Goal: Transaction & Acquisition: Purchase product/service

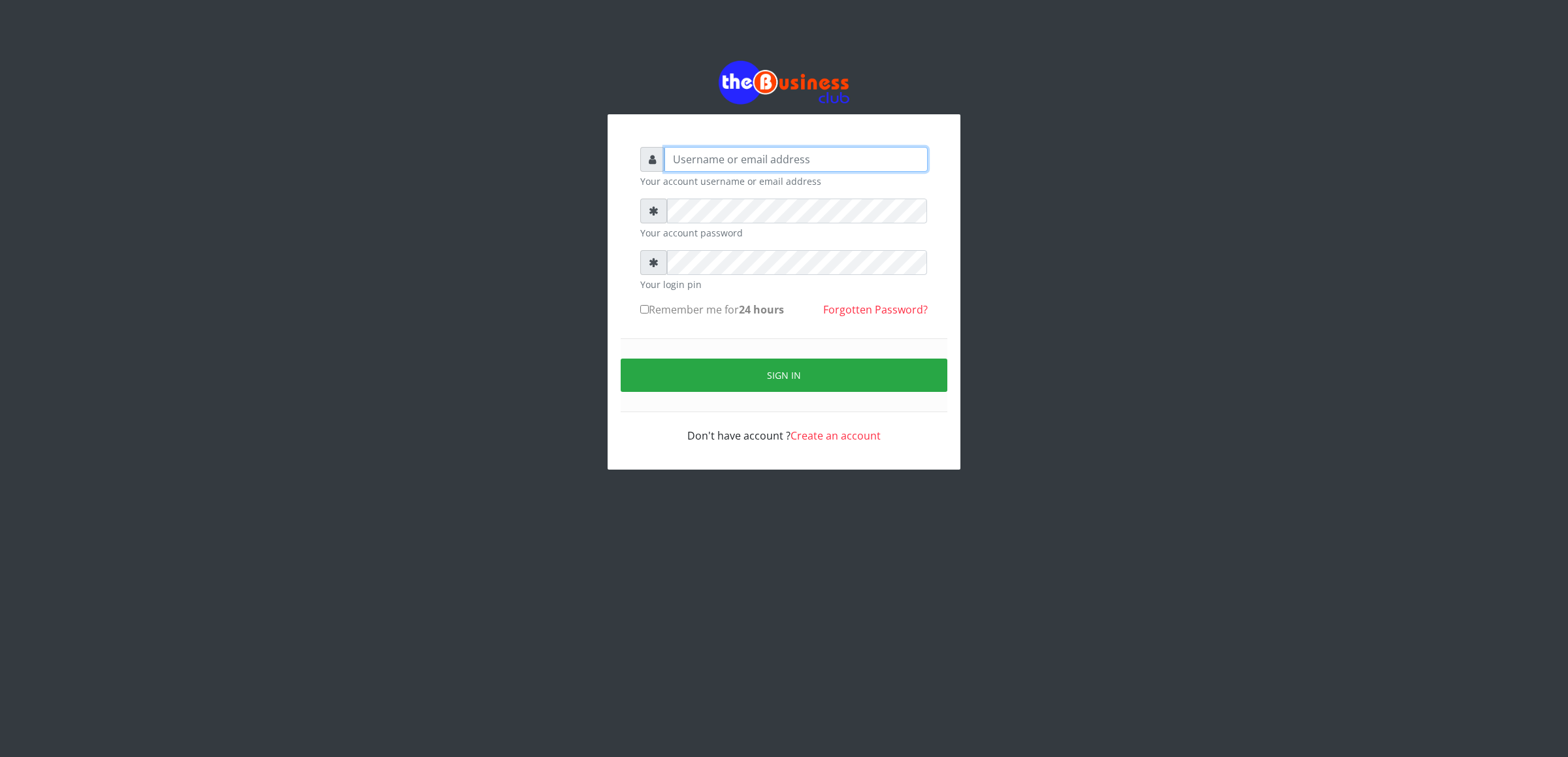
type input "cherpher"
click at [678, 377] on button "Sign in" at bounding box center [784, 376] width 327 height 33
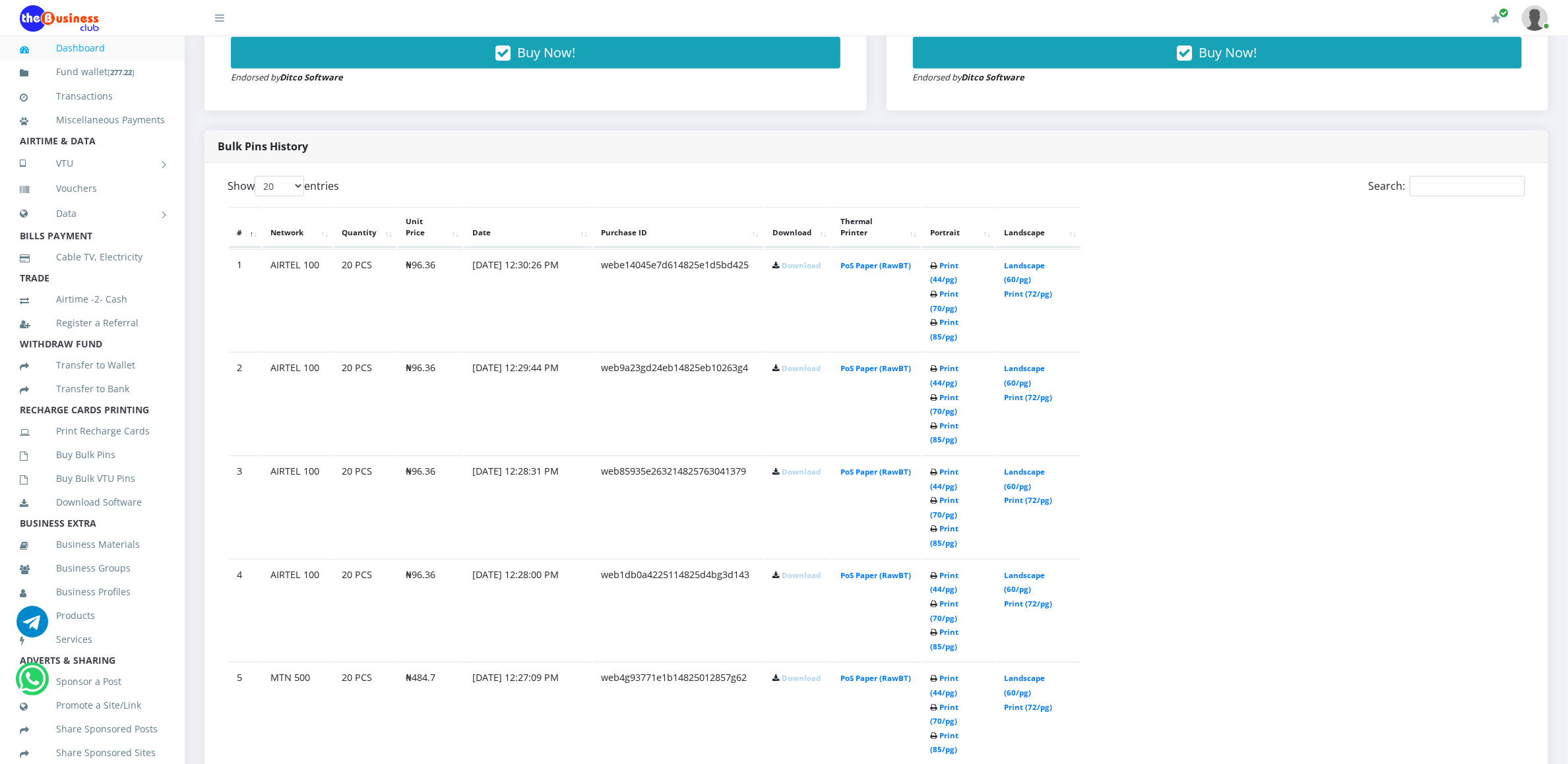
scroll to position [646, 0]
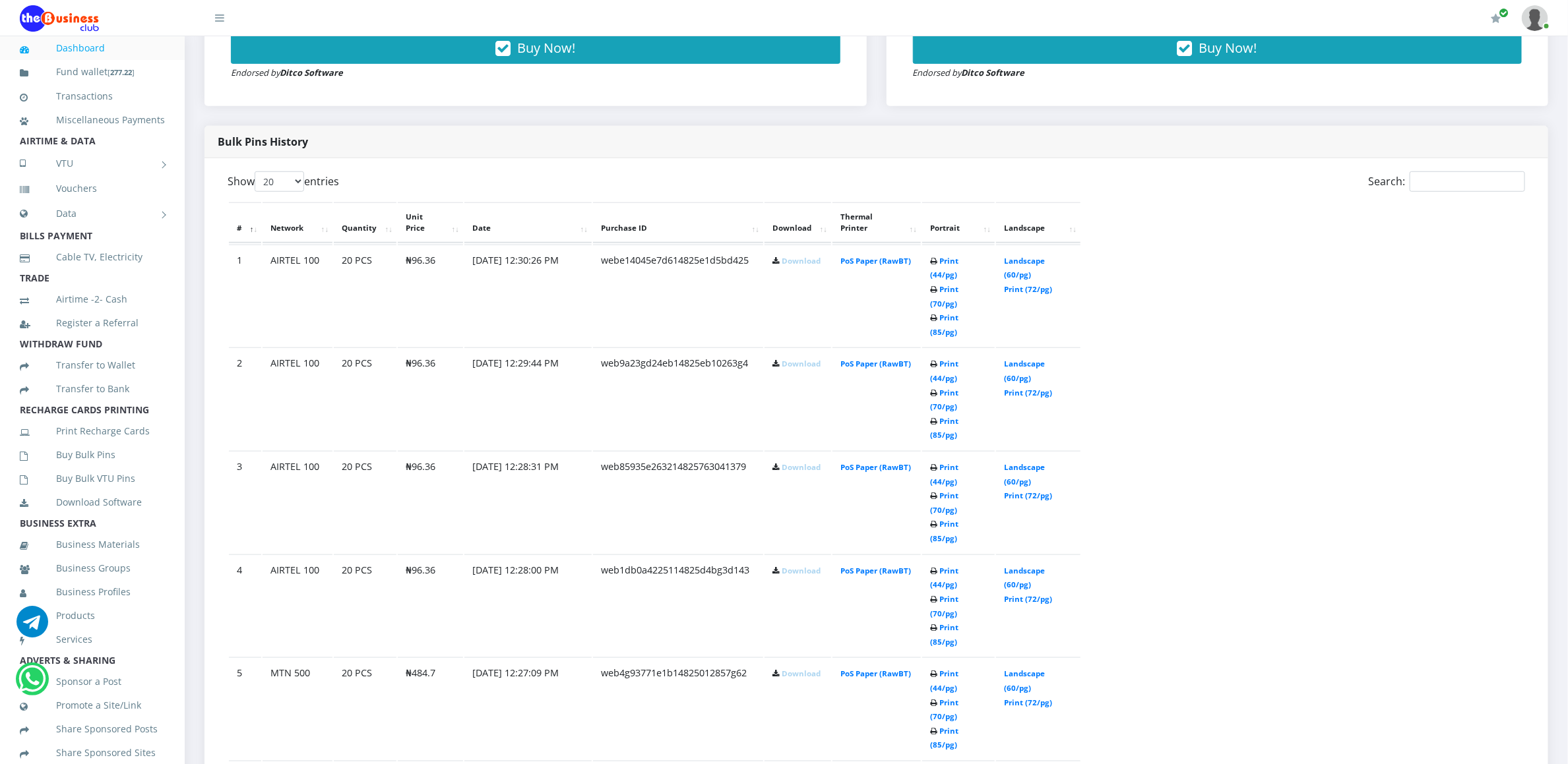
click at [783, 669] on link "Download" at bounding box center [801, 674] width 39 height 10
click at [786, 764] on link "Download" at bounding box center [801, 777] width 39 height 10
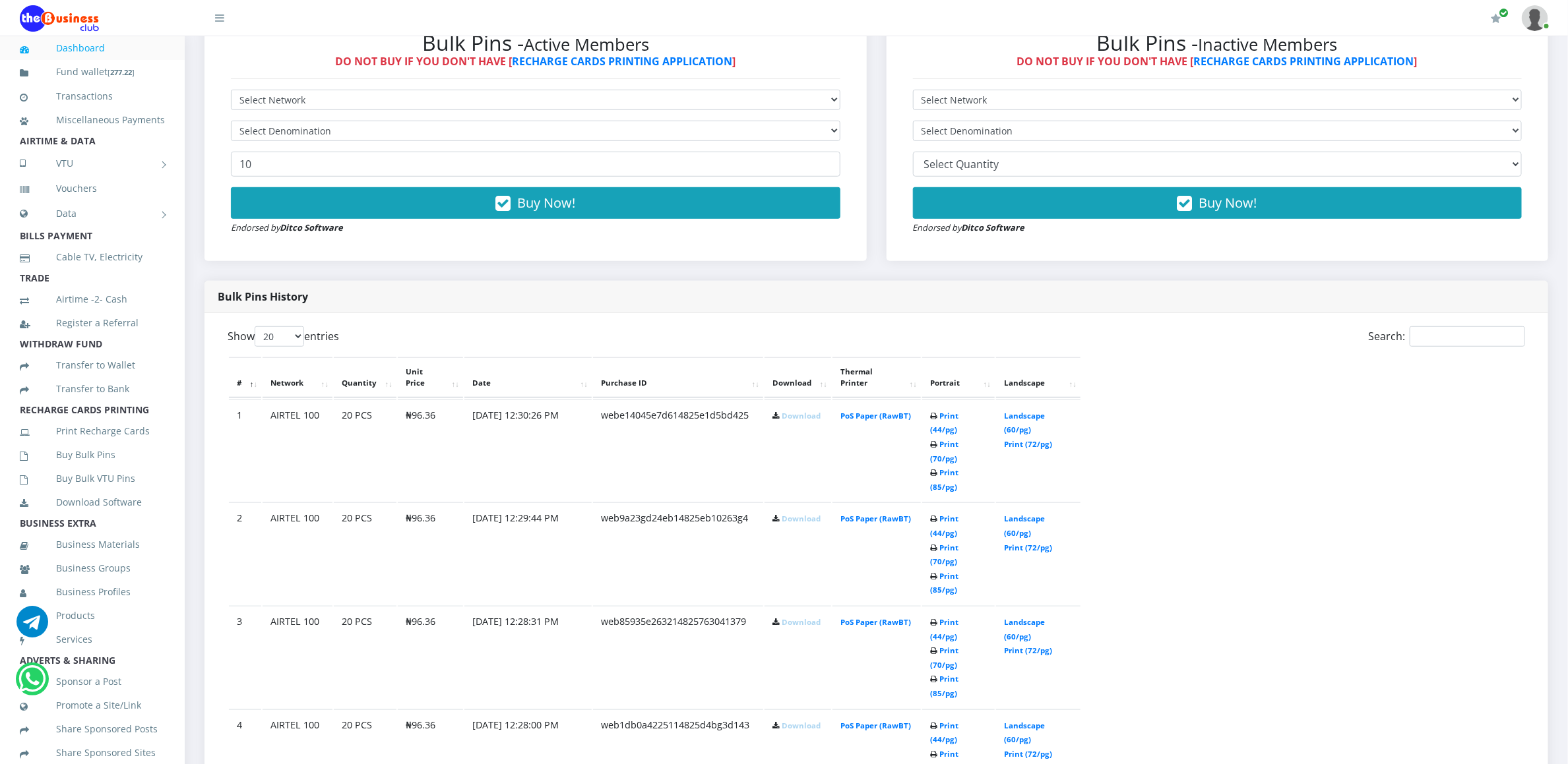
scroll to position [487, 0]
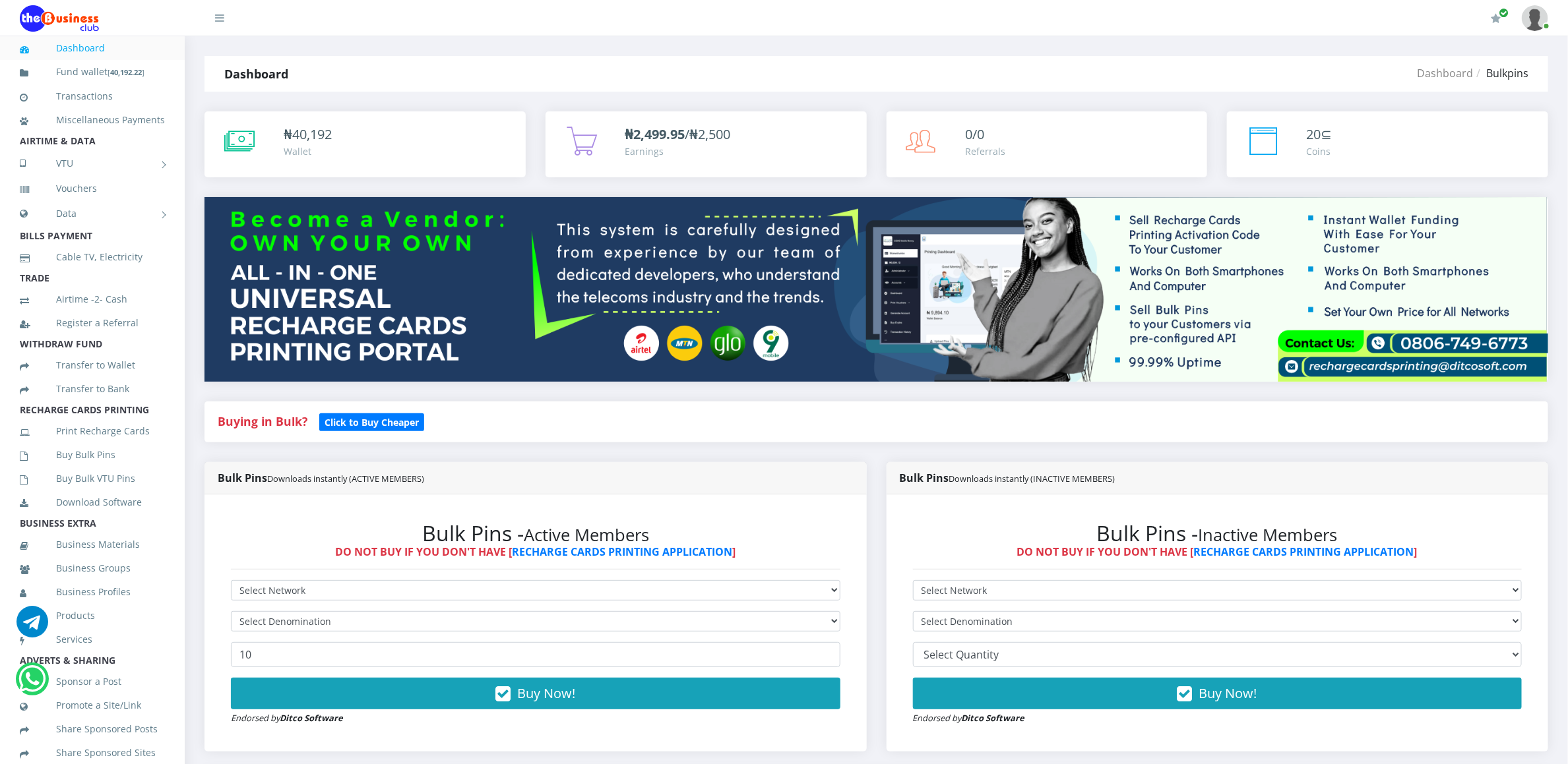
select select "MTN"
click at [231, 582] on select "Select Network MTN Globacom 9Mobile Airtel" at bounding box center [535, 591] width 609 height 21
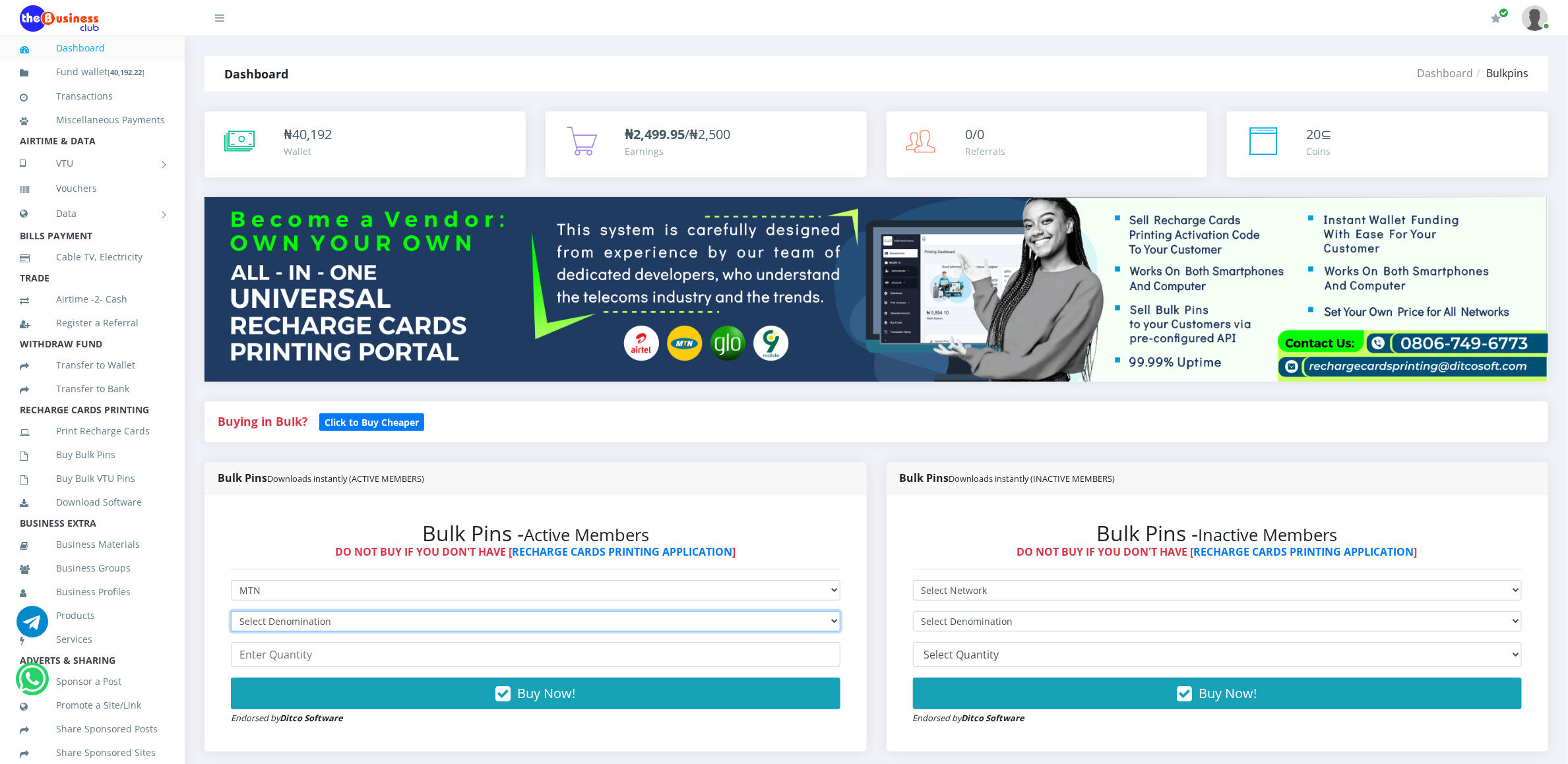
click at [263, 619] on select "Select Denomination MTN NGN100 - ₦96.94 MTN NGN200 - ₦193.88 MTN NGN400 - ₦387.…" at bounding box center [535, 622] width 609 height 21
select select "484.7-500"
click at [231, 613] on select "Select Denomination MTN NGN100 - ₦96.94 MTN NGN200 - ₦193.88 MTN NGN400 - ₦387.…" at bounding box center [535, 622] width 609 height 21
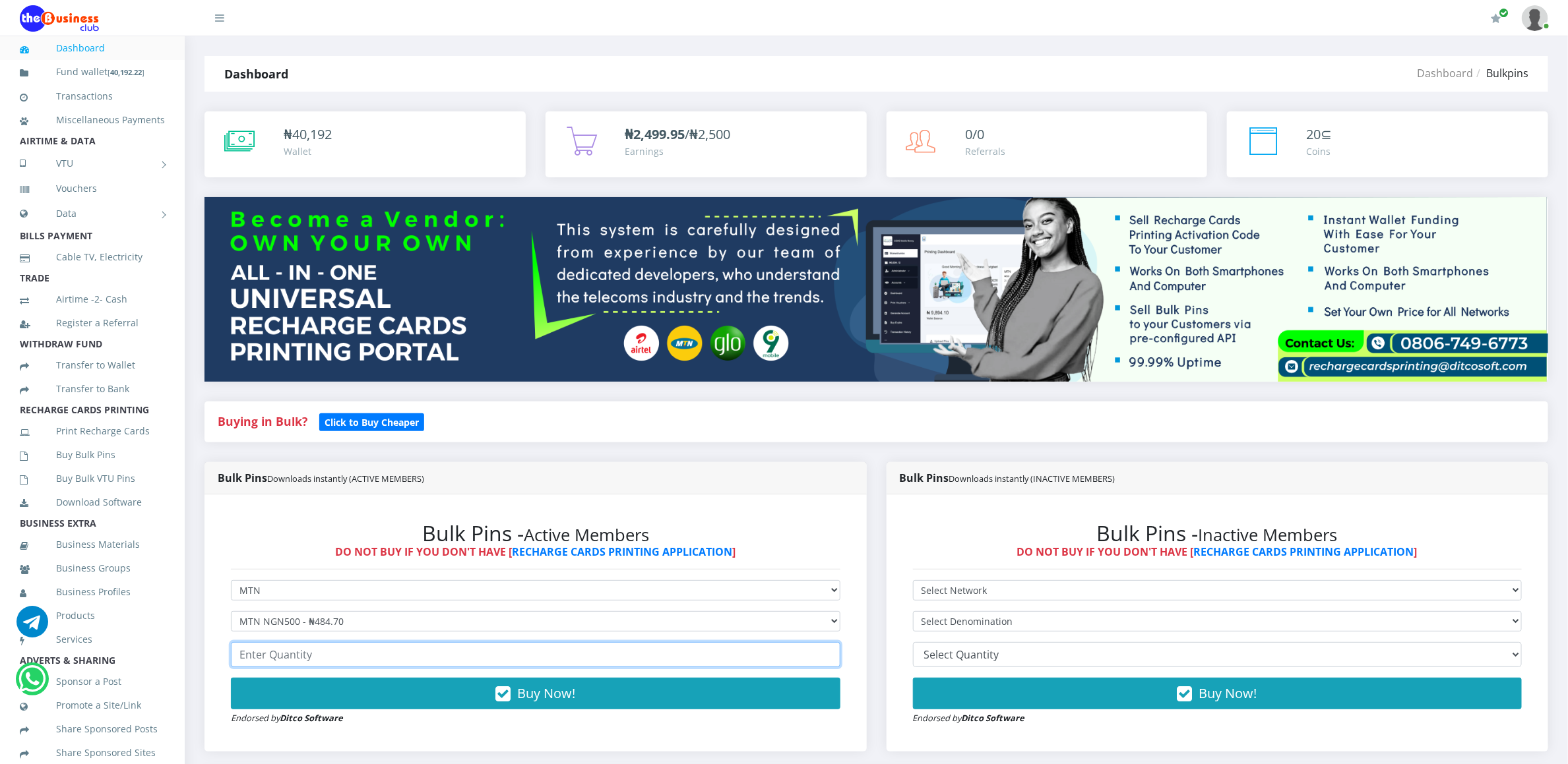
click at [311, 663] on input "number" at bounding box center [535, 655] width 609 height 25
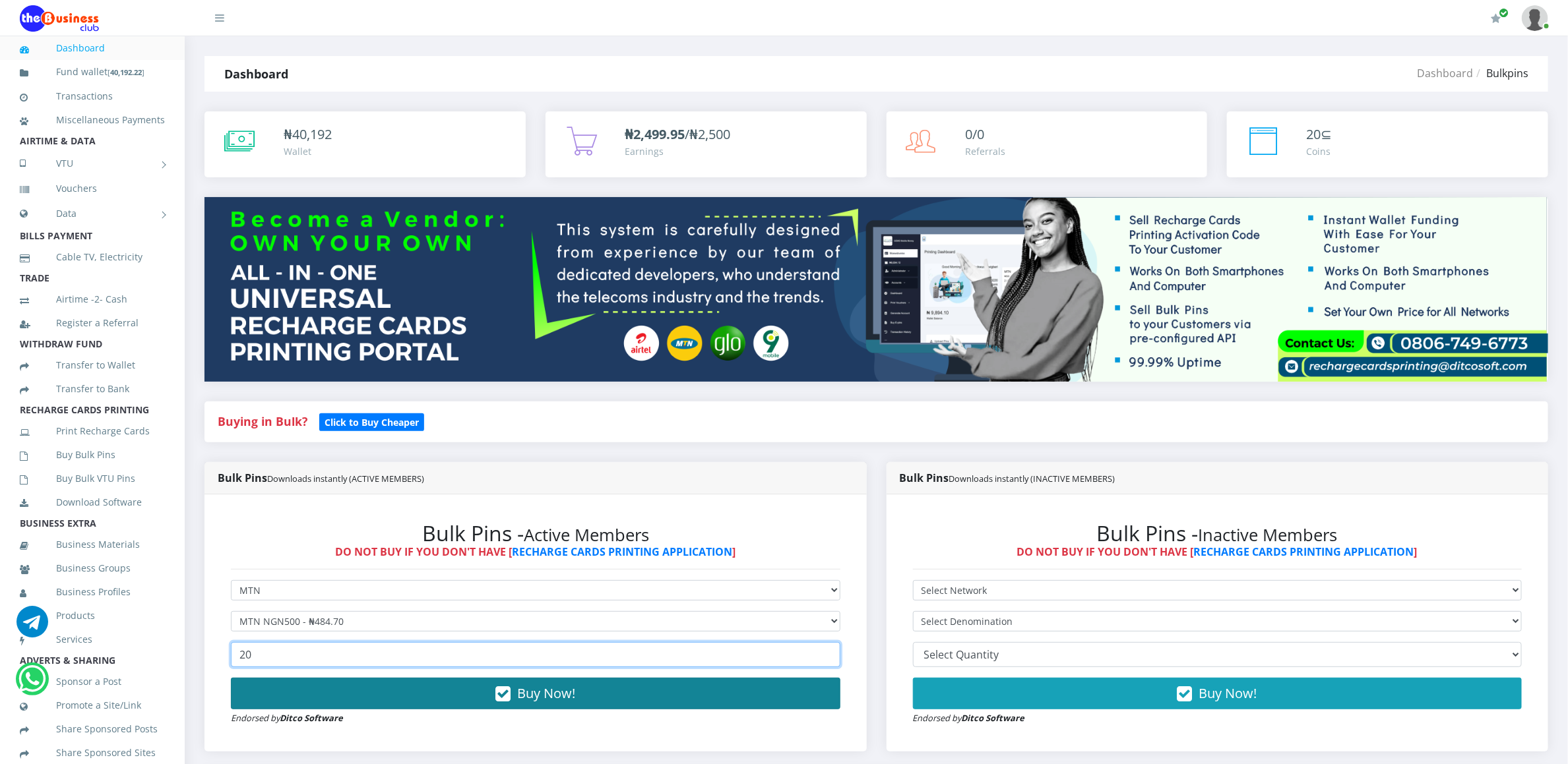
type input "20"
click at [313, 687] on button "Buy Now!" at bounding box center [535, 694] width 609 height 32
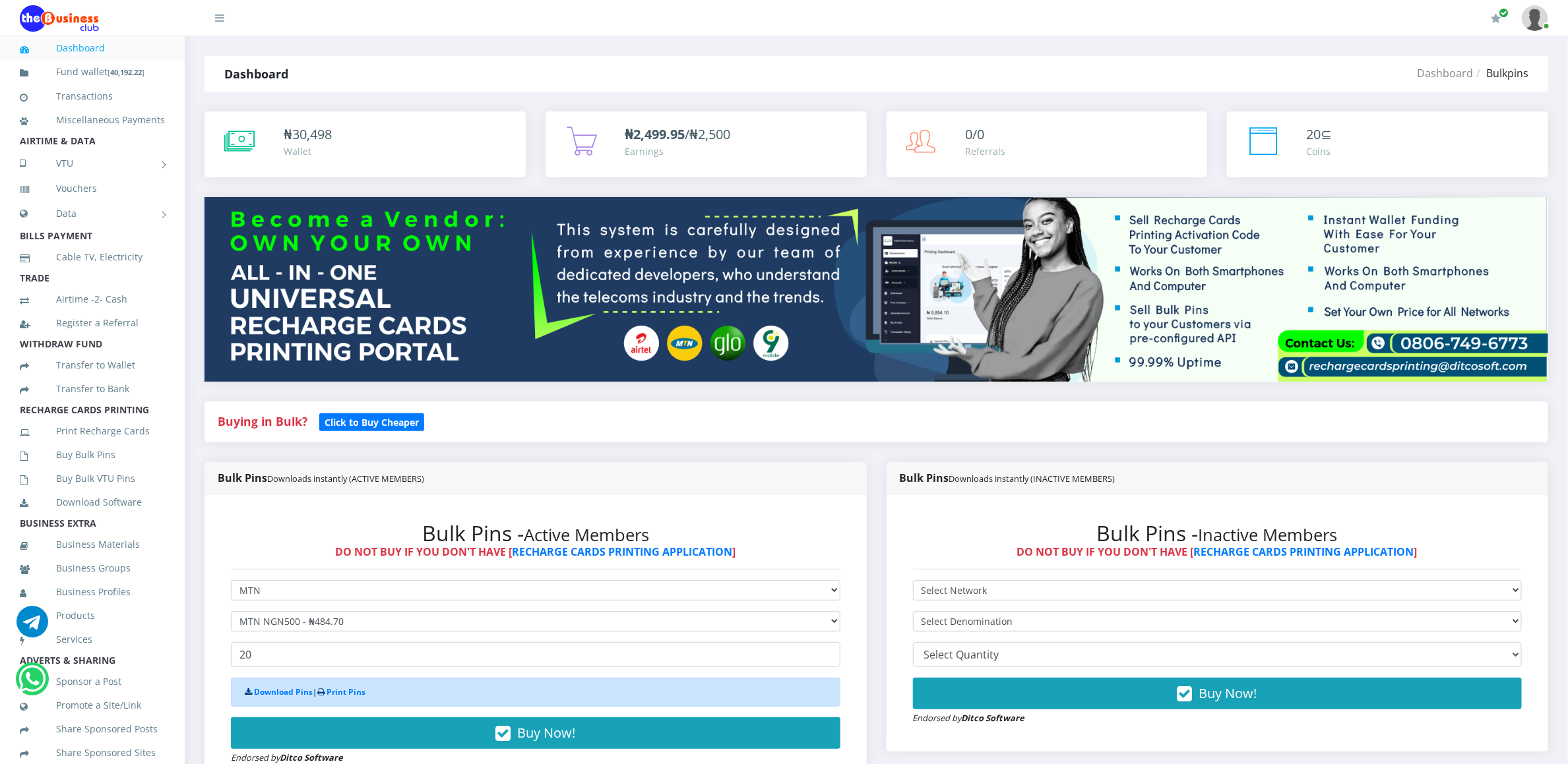
click at [292, 702] on div "Download Pins | Print Pins" at bounding box center [535, 692] width 609 height 29
click at [289, 692] on link "Download Pins" at bounding box center [283, 692] width 58 height 11
click at [58, 462] on link "Buy Bulk Pins" at bounding box center [92, 455] width 145 height 30
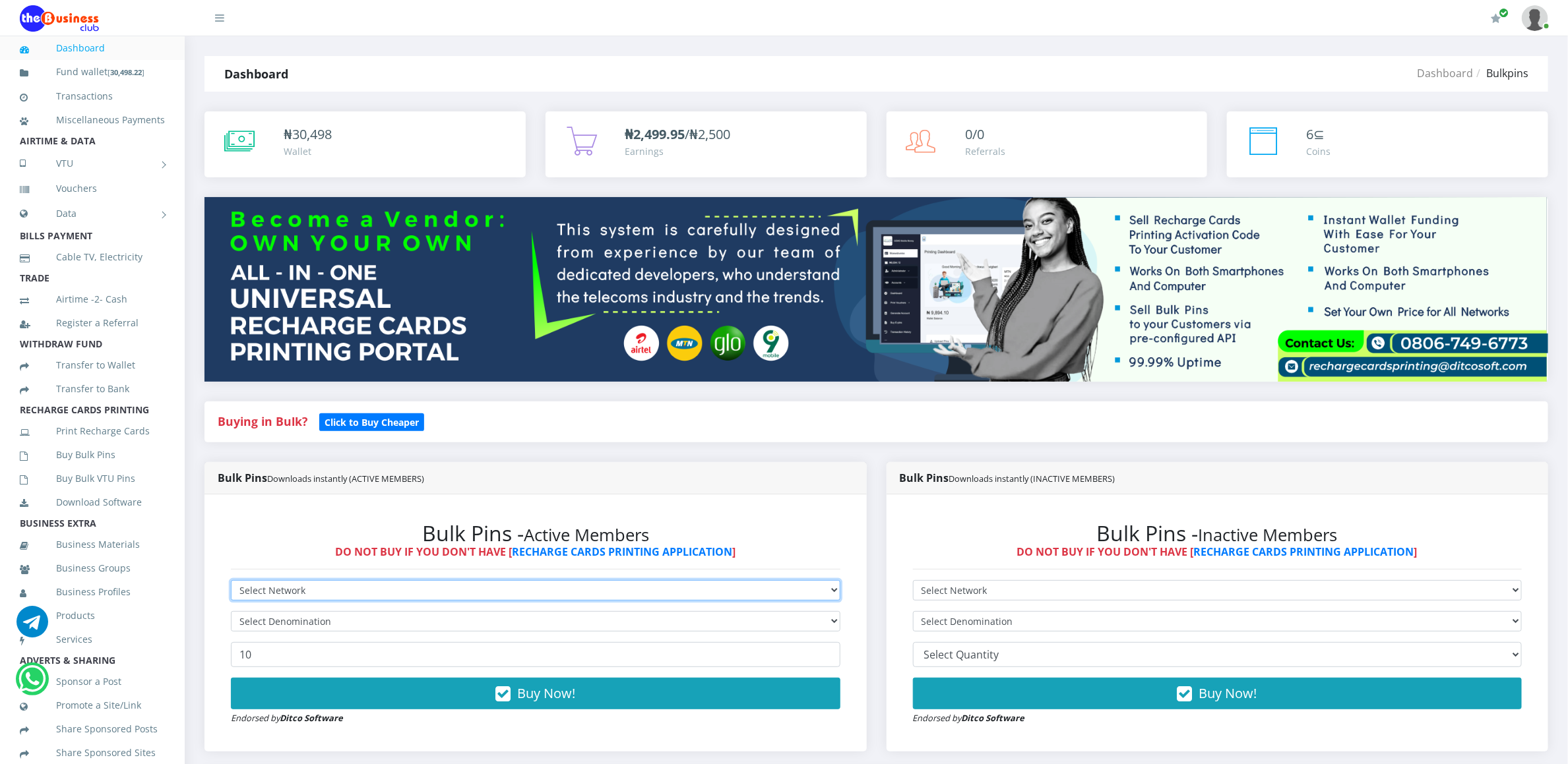
click at [307, 590] on select "Select Network MTN Globacom 9Mobile Airtel" at bounding box center [535, 591] width 609 height 21
select select "MTN"
click at [231, 582] on select "Select Network MTN Globacom 9Mobile Airtel" at bounding box center [535, 591] width 609 height 21
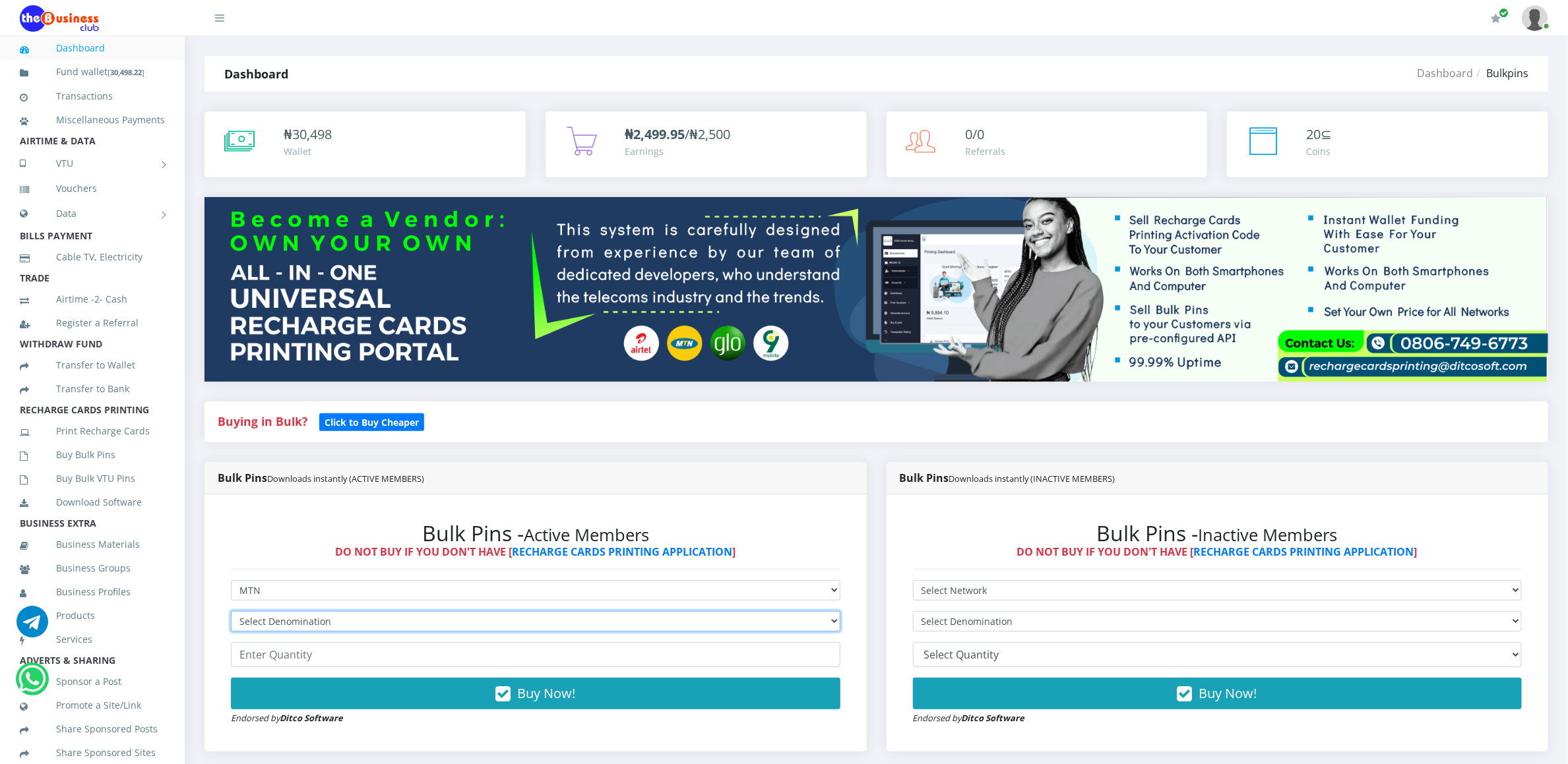
click at [290, 622] on select "Select Denomination MTN NGN100 - ₦96.94 MTN NGN200 - ₦193.88 MTN NGN400 - ₦387.…" at bounding box center [535, 622] width 609 height 21
select select "484.7-500"
click at [231, 613] on select "Select Denomination MTN NGN100 - ₦96.94 MTN NGN200 - ₦193.88 MTN NGN400 - ₦387.…" at bounding box center [535, 622] width 609 height 21
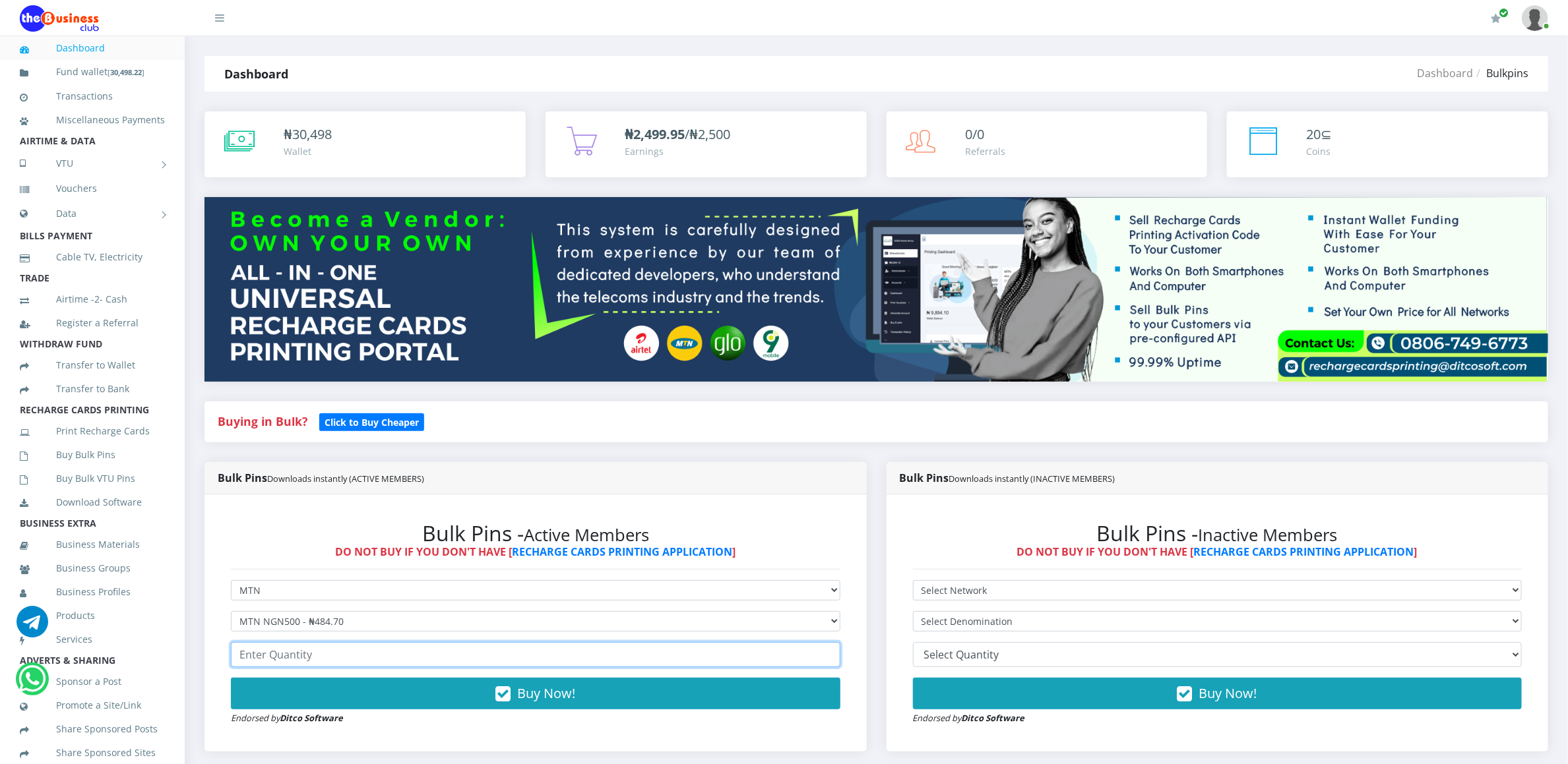
click at [280, 656] on input "number" at bounding box center [535, 655] width 609 height 25
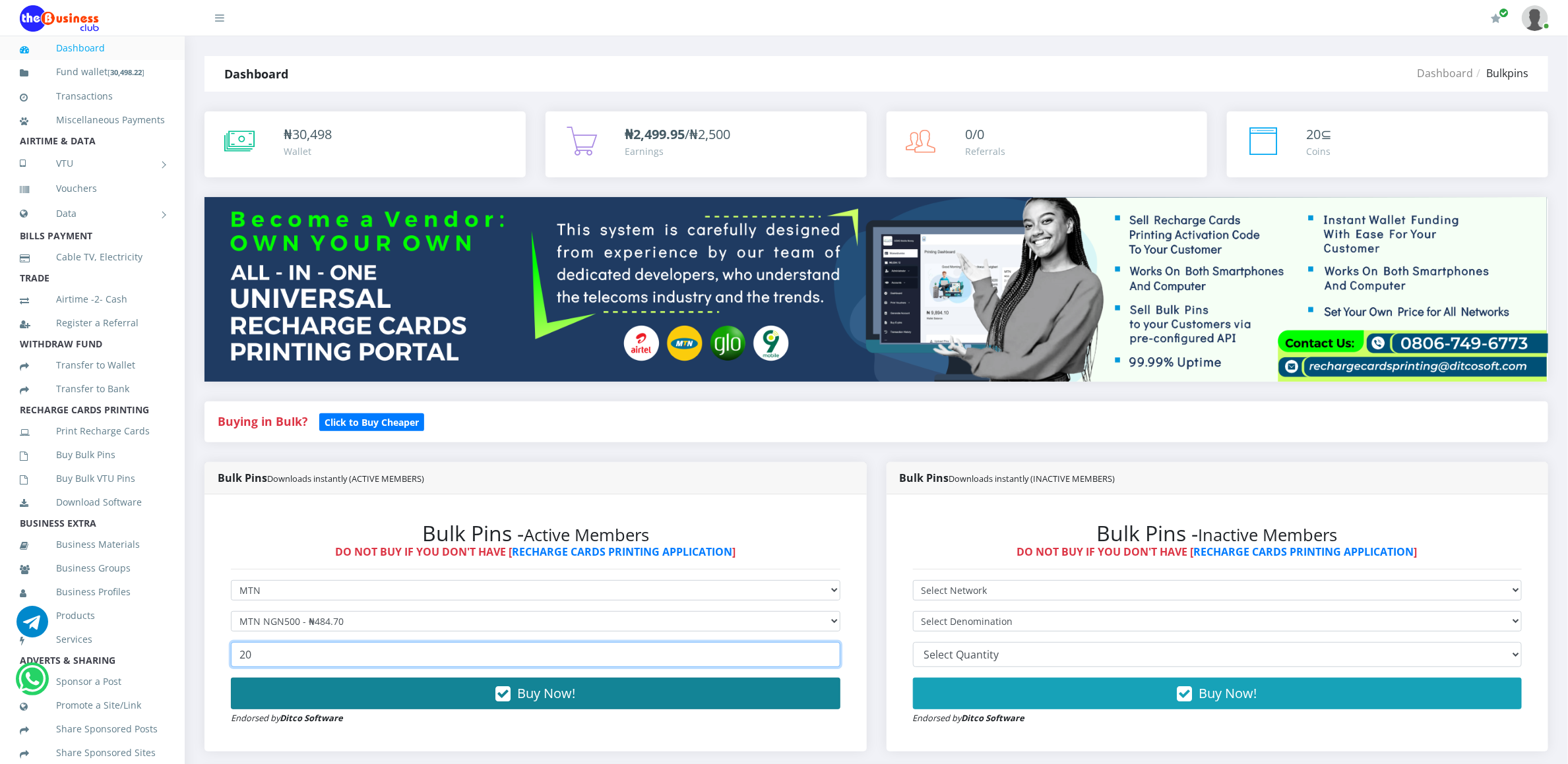
type input "20"
click at [275, 692] on button "Buy Now!" at bounding box center [535, 694] width 609 height 32
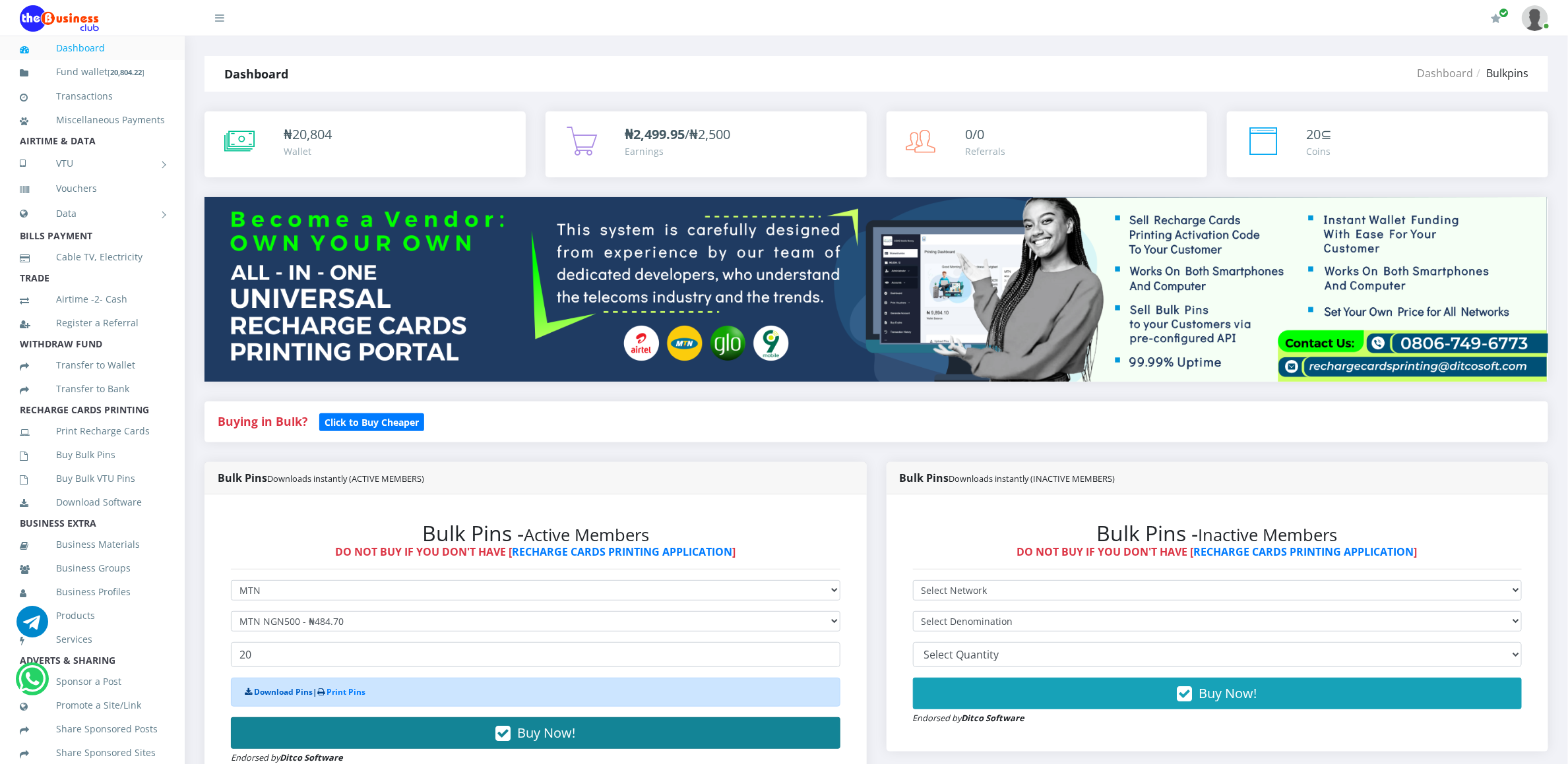
click at [275, 692] on link "Download Pins" at bounding box center [283, 692] width 58 height 11
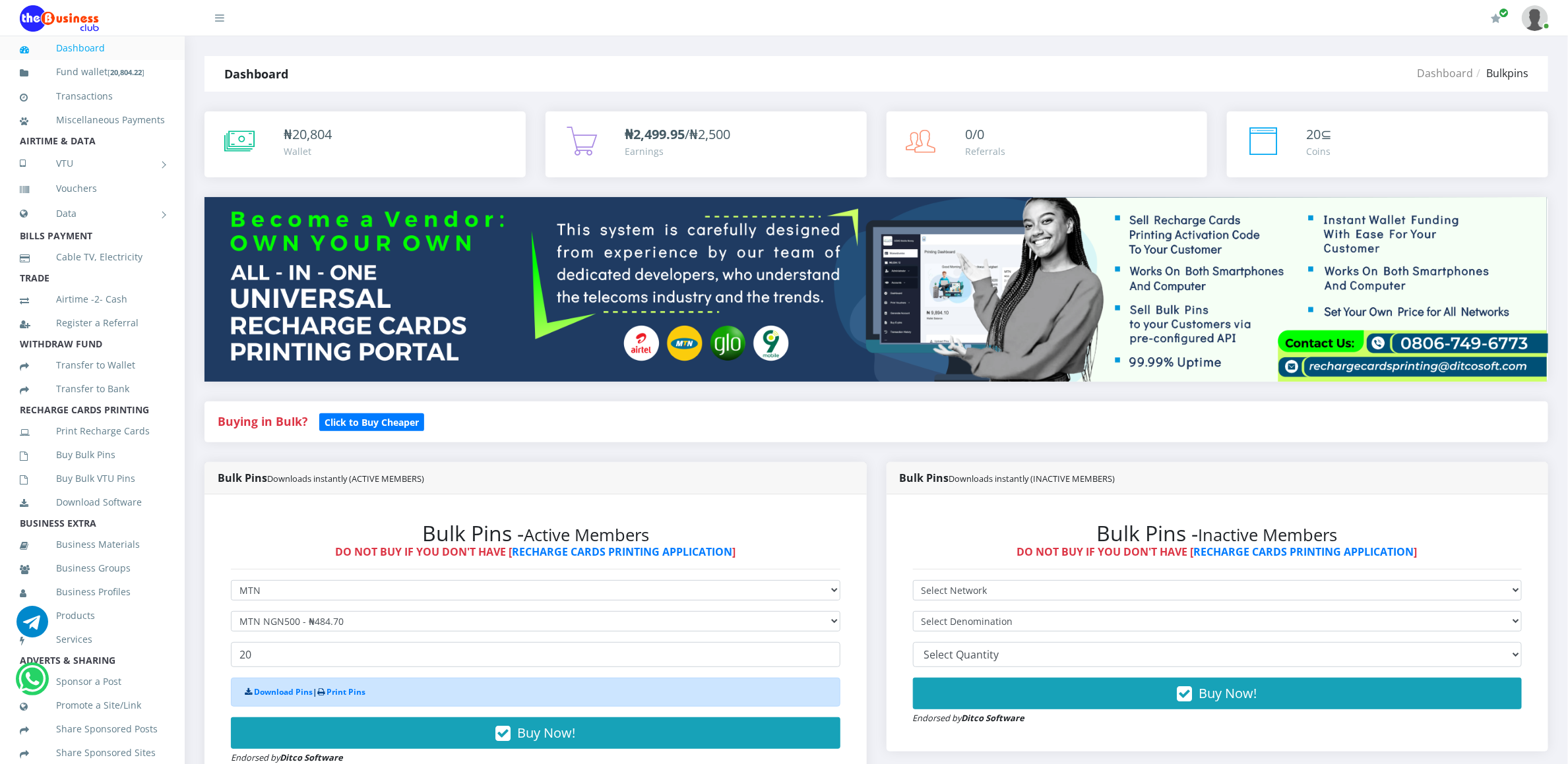
click at [903, 252] on img at bounding box center [876, 289] width 1344 height 184
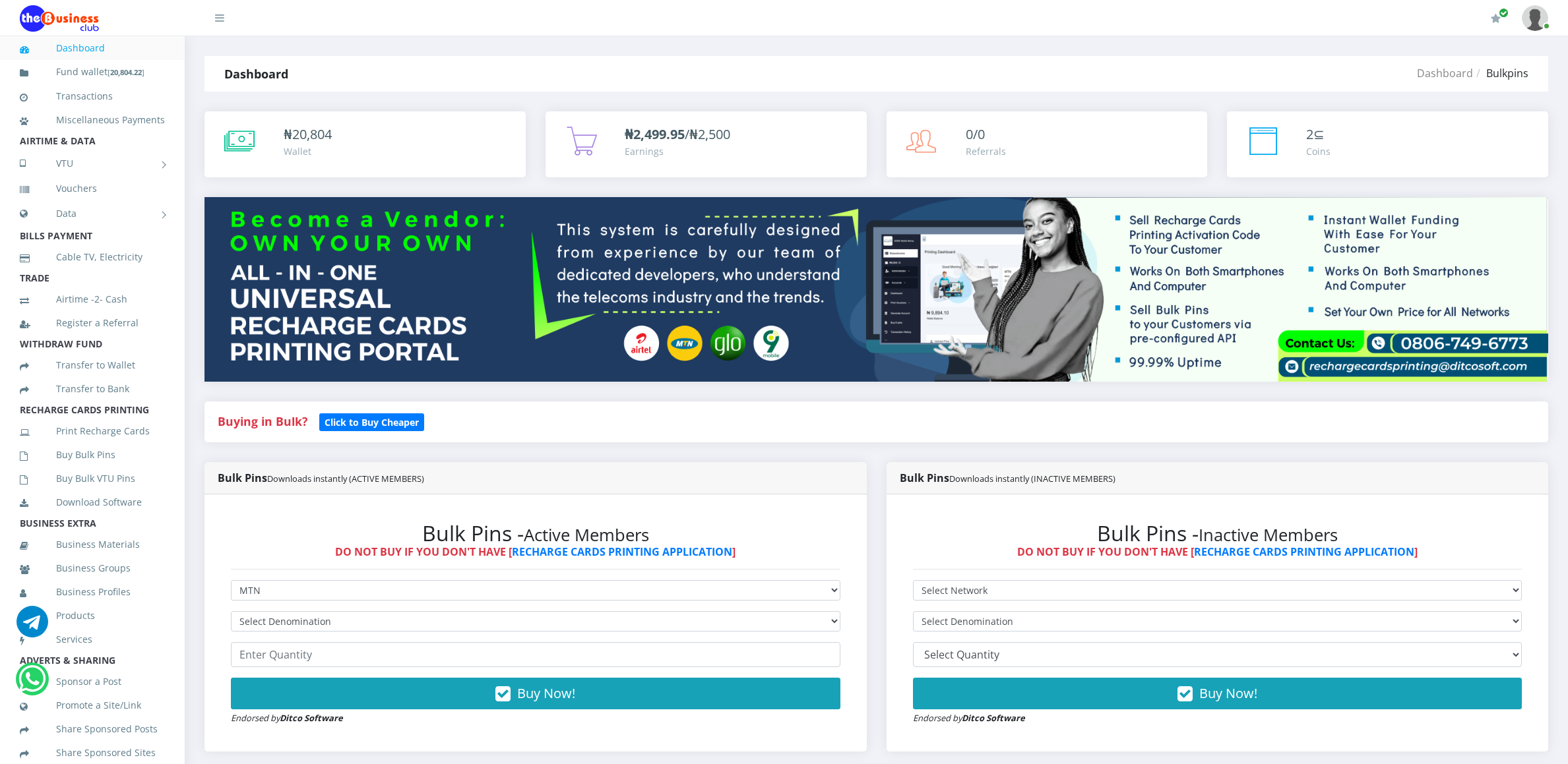
select select "MTN"
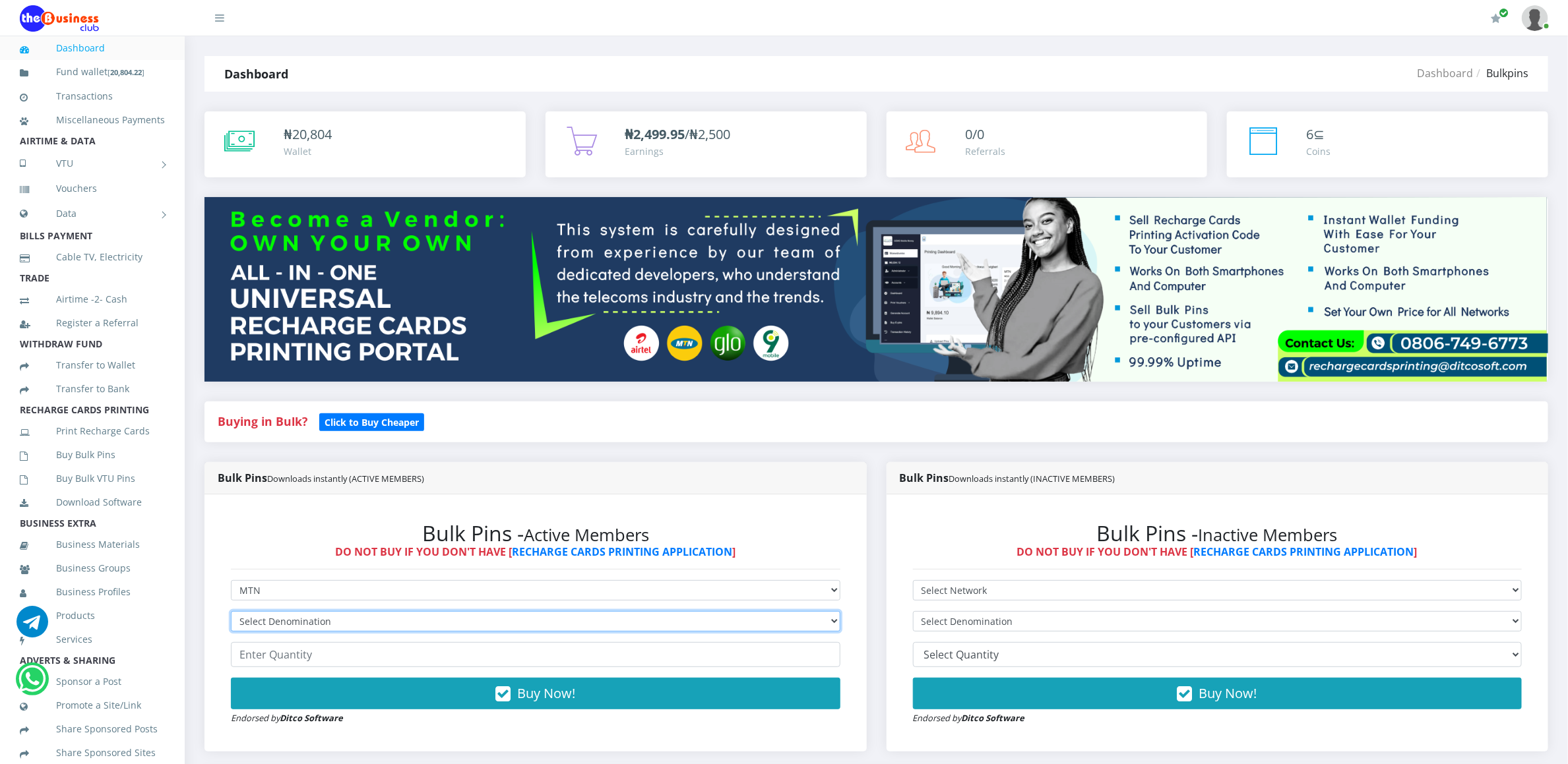
click at [302, 622] on select "Select Denomination MTN NGN100 - ₦96.94 MTN NGN200 - ₦193.88 MTN NGN400 - ₦387.…" at bounding box center [535, 622] width 609 height 21
select select "193.88-200"
click at [231, 613] on select "Select Denomination MTN NGN100 - ₦96.94 MTN NGN200 - ₦193.88 MTN NGN400 - ₦387.…" at bounding box center [535, 622] width 609 height 21
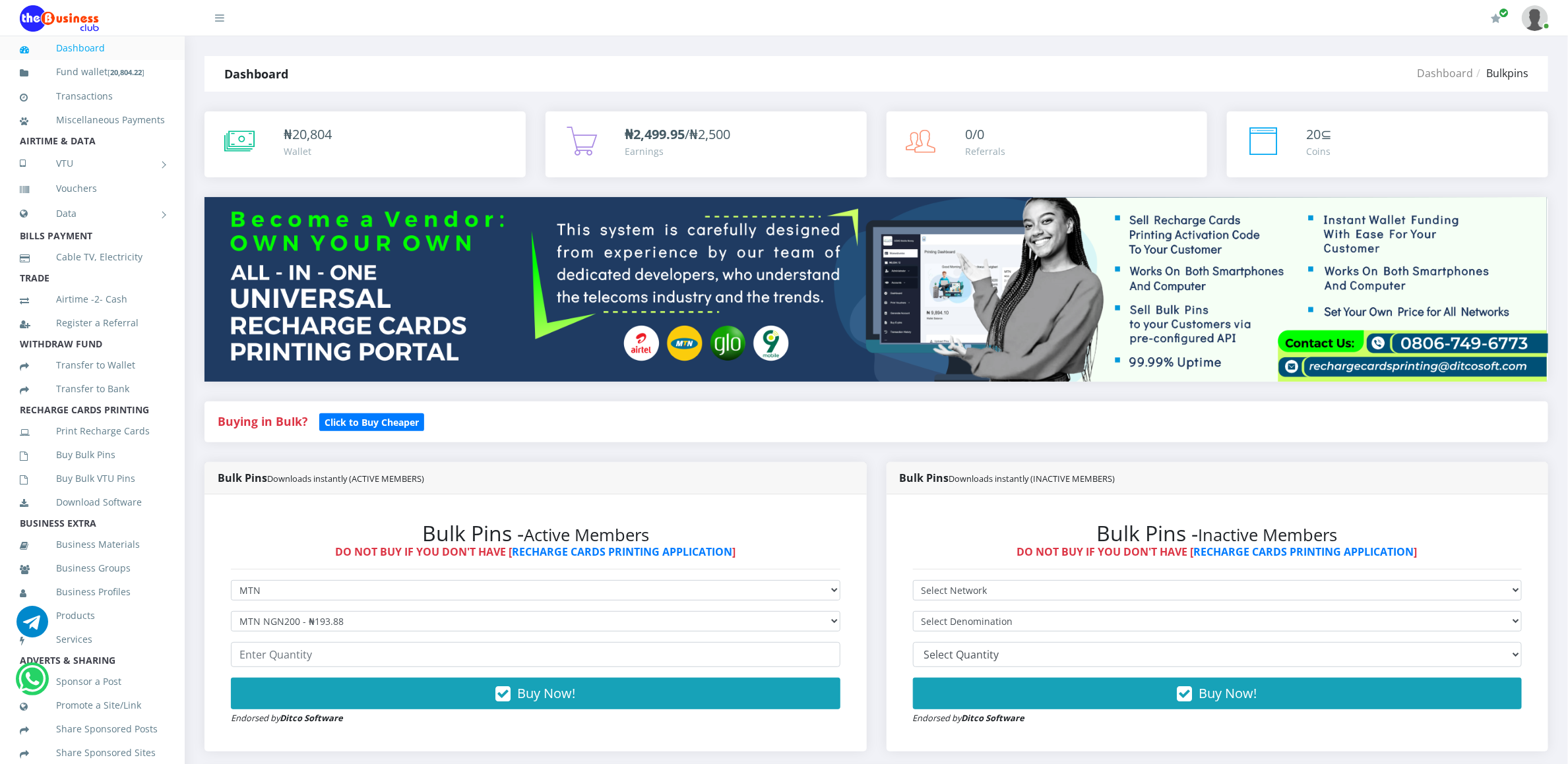
click at [296, 643] on form "Select Network MTN Globacom 9Mobile Airtel Select Denomination MTN NGN100 - ₦96…" at bounding box center [535, 653] width 609 height 145
click at [296, 647] on input "number" at bounding box center [535, 655] width 609 height 25
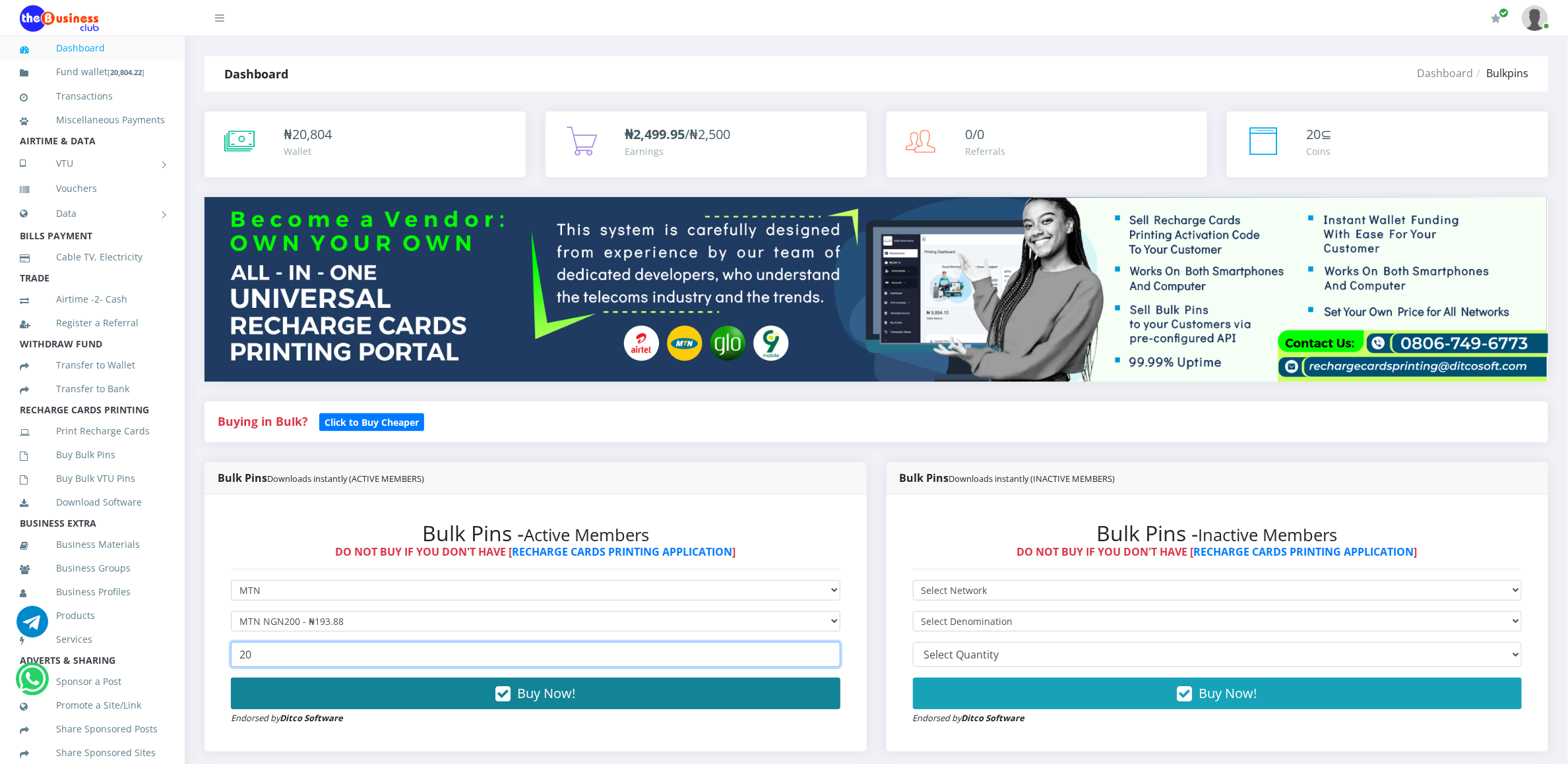
type input "20"
click at [299, 682] on button "Buy Now!" at bounding box center [535, 694] width 609 height 32
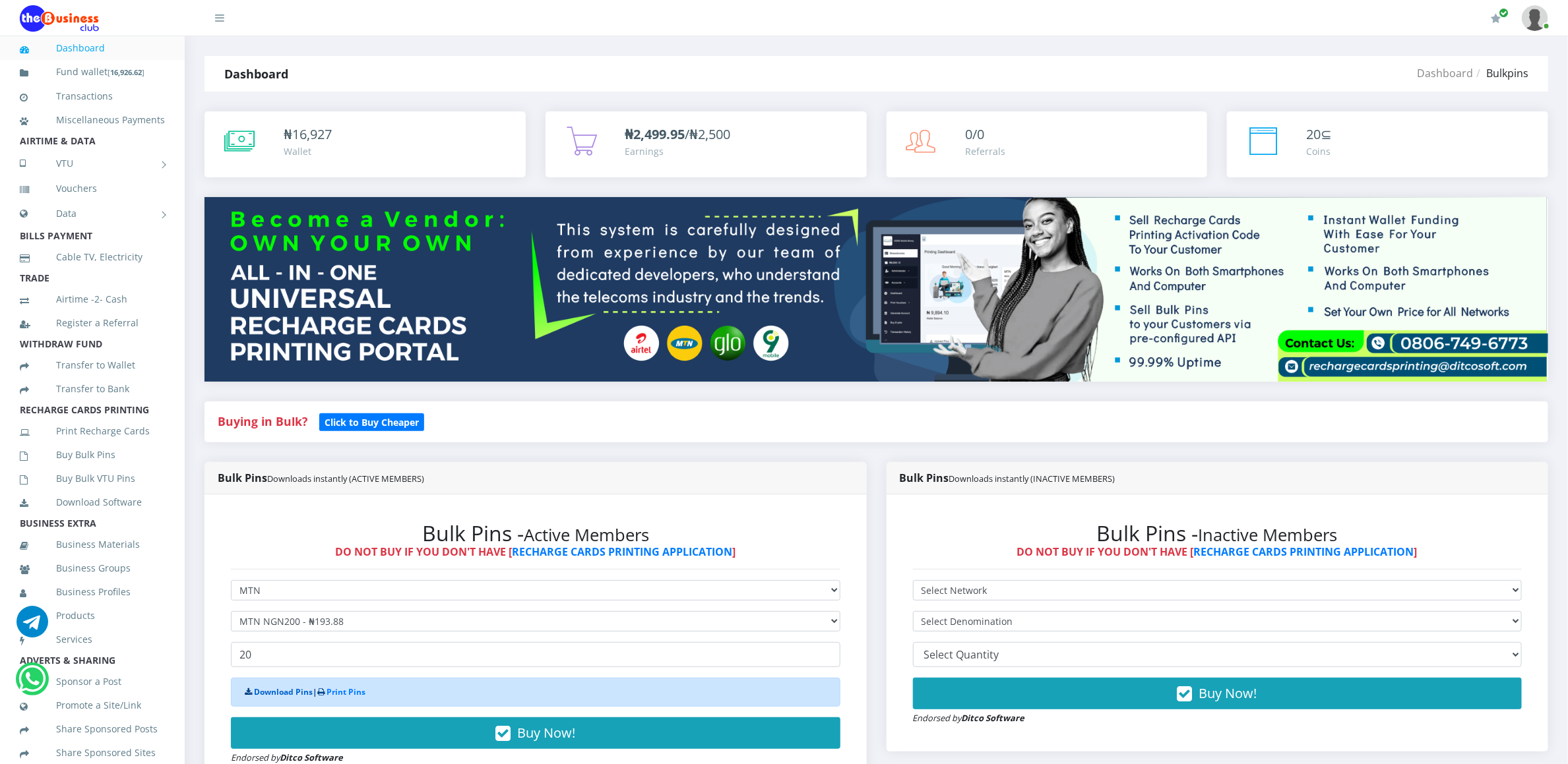
click at [287, 692] on link "Download Pins" at bounding box center [283, 692] width 58 height 11
click at [83, 470] on link "Buy Bulk Pins" at bounding box center [92, 455] width 145 height 30
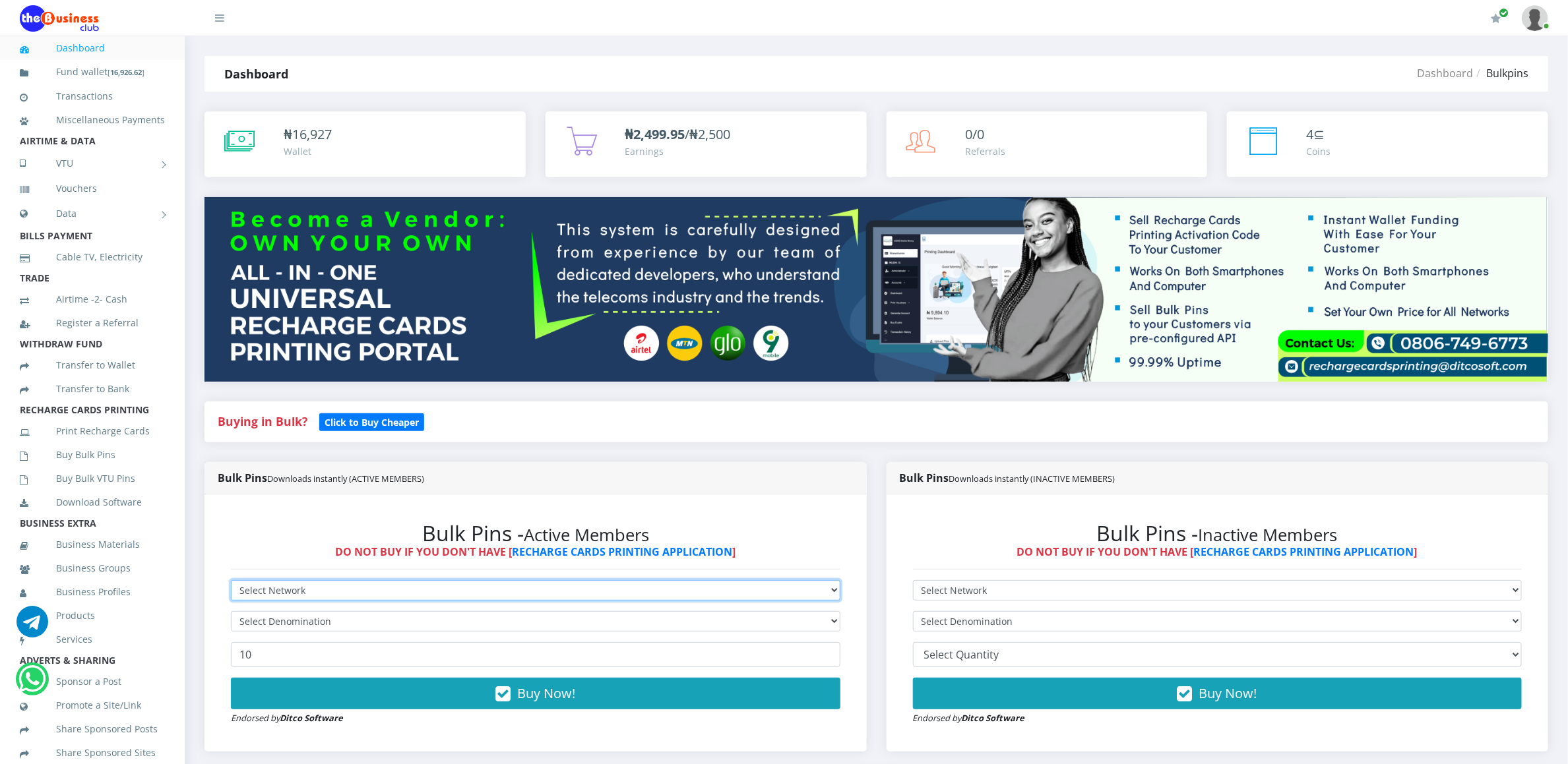
click at [258, 592] on select "Select Network MTN Globacom 9Mobile Airtel" at bounding box center [535, 591] width 609 height 21
select select "MTN"
click at [231, 582] on select "Select Network MTN Globacom 9Mobile Airtel" at bounding box center [535, 591] width 609 height 21
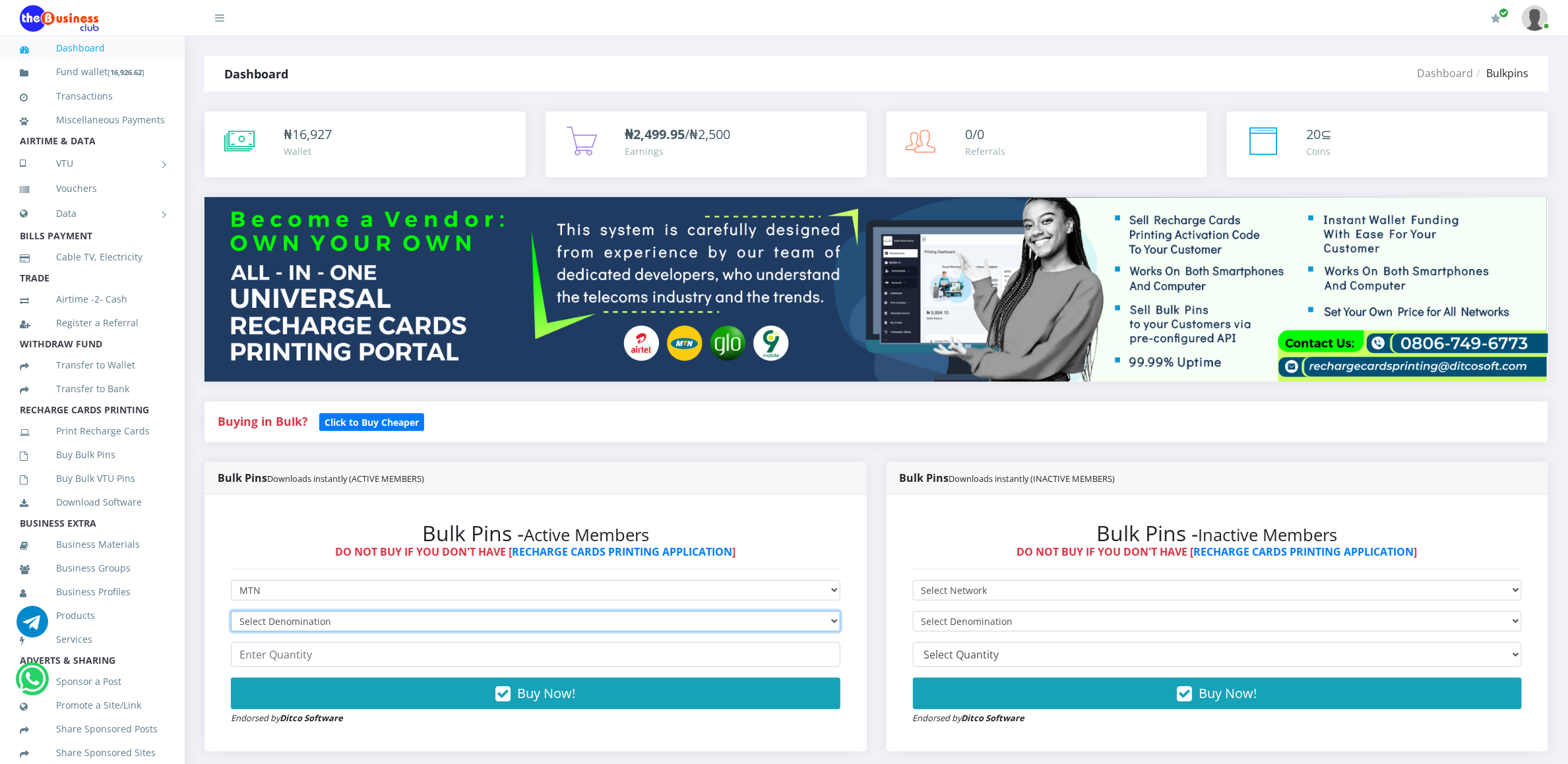
click at [264, 624] on select "Select Denomination MTN NGN100 - ₦96.94 MTN NGN200 - ₦193.88 MTN NGN400 - ₦387.…" at bounding box center [535, 622] width 609 height 21
select select "193.88-200"
click at [231, 613] on select "Select Denomination MTN NGN100 - ₦96.94 MTN NGN200 - ₦193.88 MTN NGN400 - ₦387.…" at bounding box center [535, 622] width 609 height 21
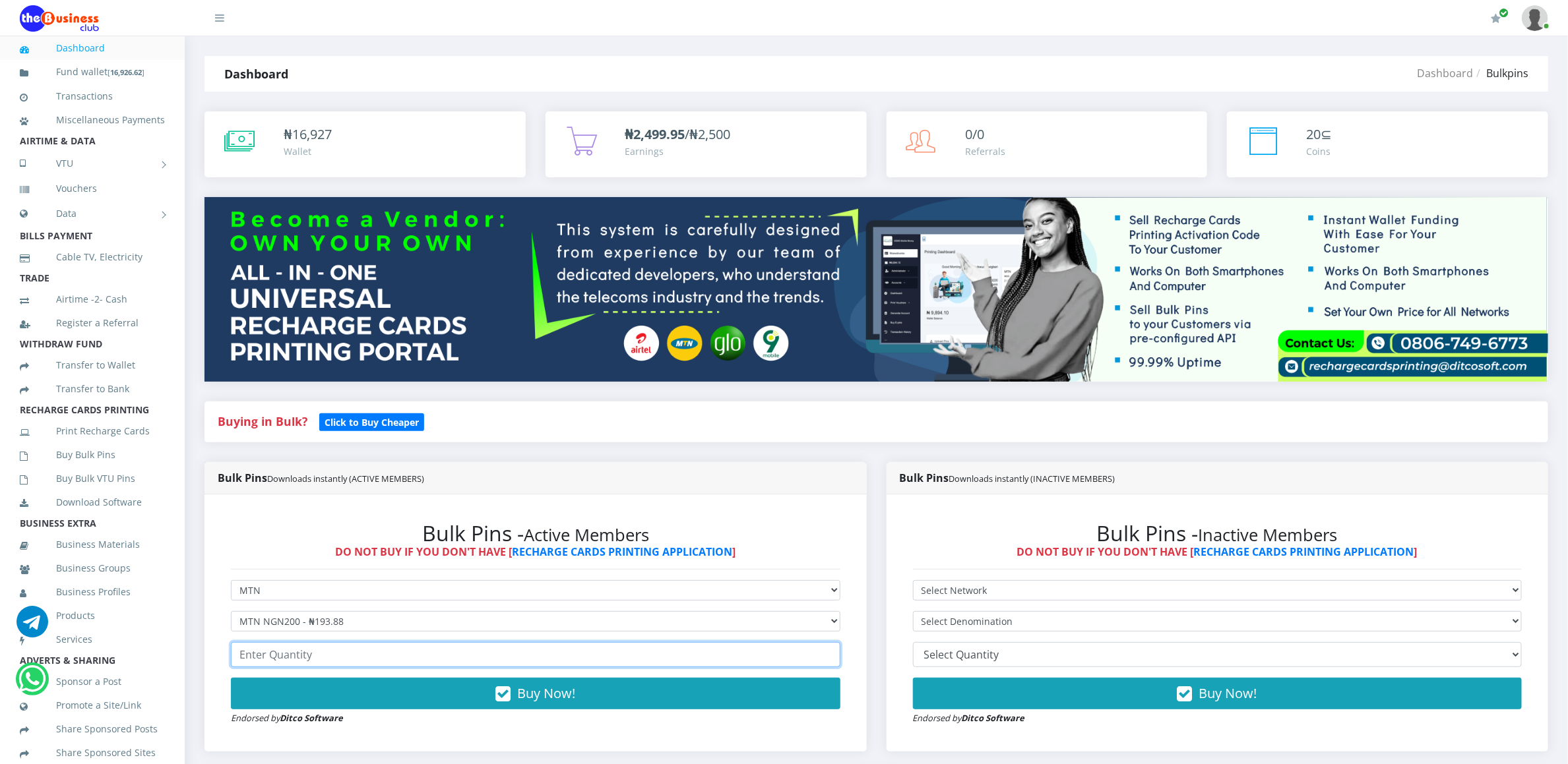
click at [312, 659] on input "number" at bounding box center [535, 655] width 609 height 25
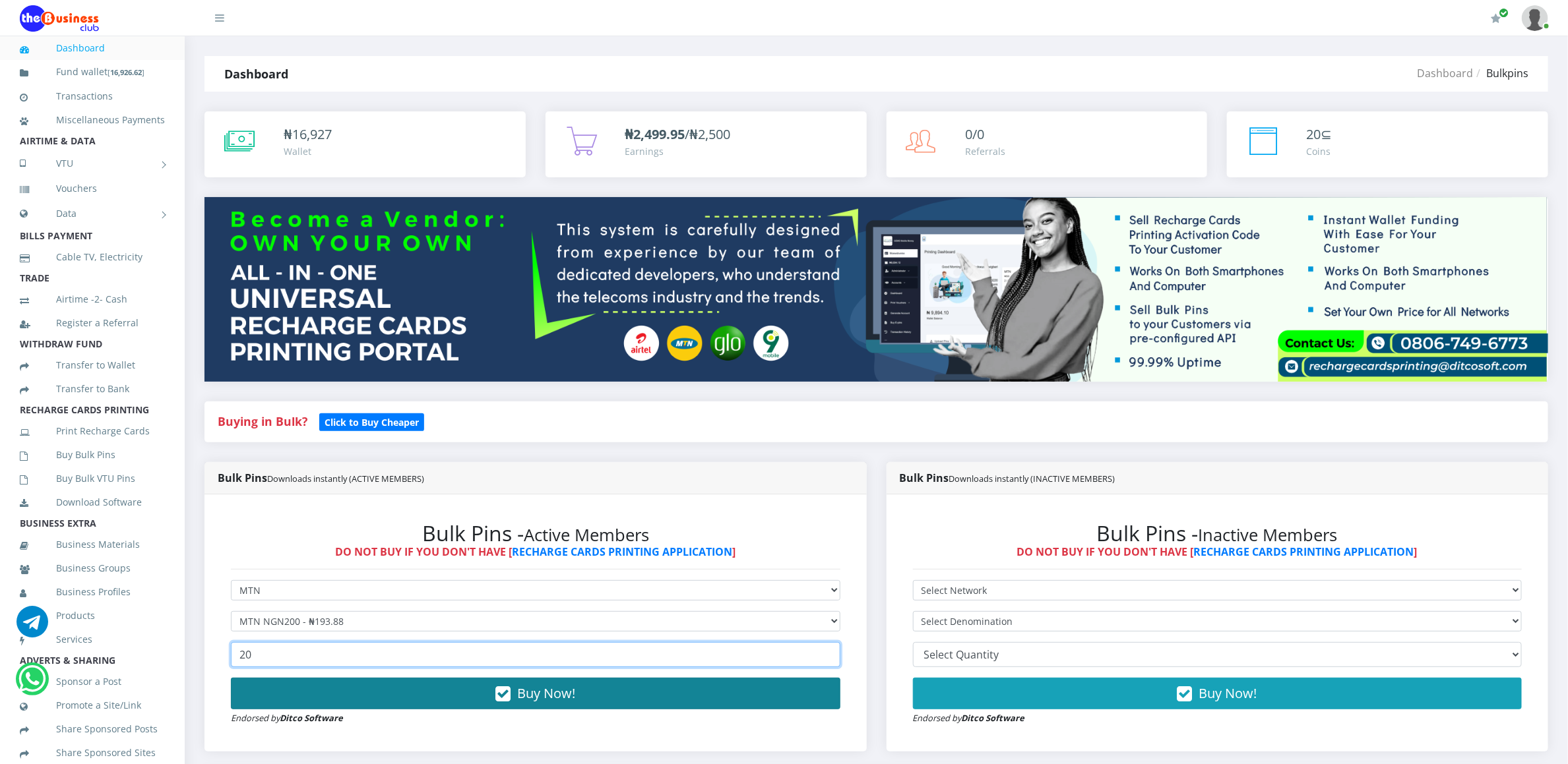
type input "20"
click at [315, 685] on button "Buy Now!" at bounding box center [535, 694] width 609 height 32
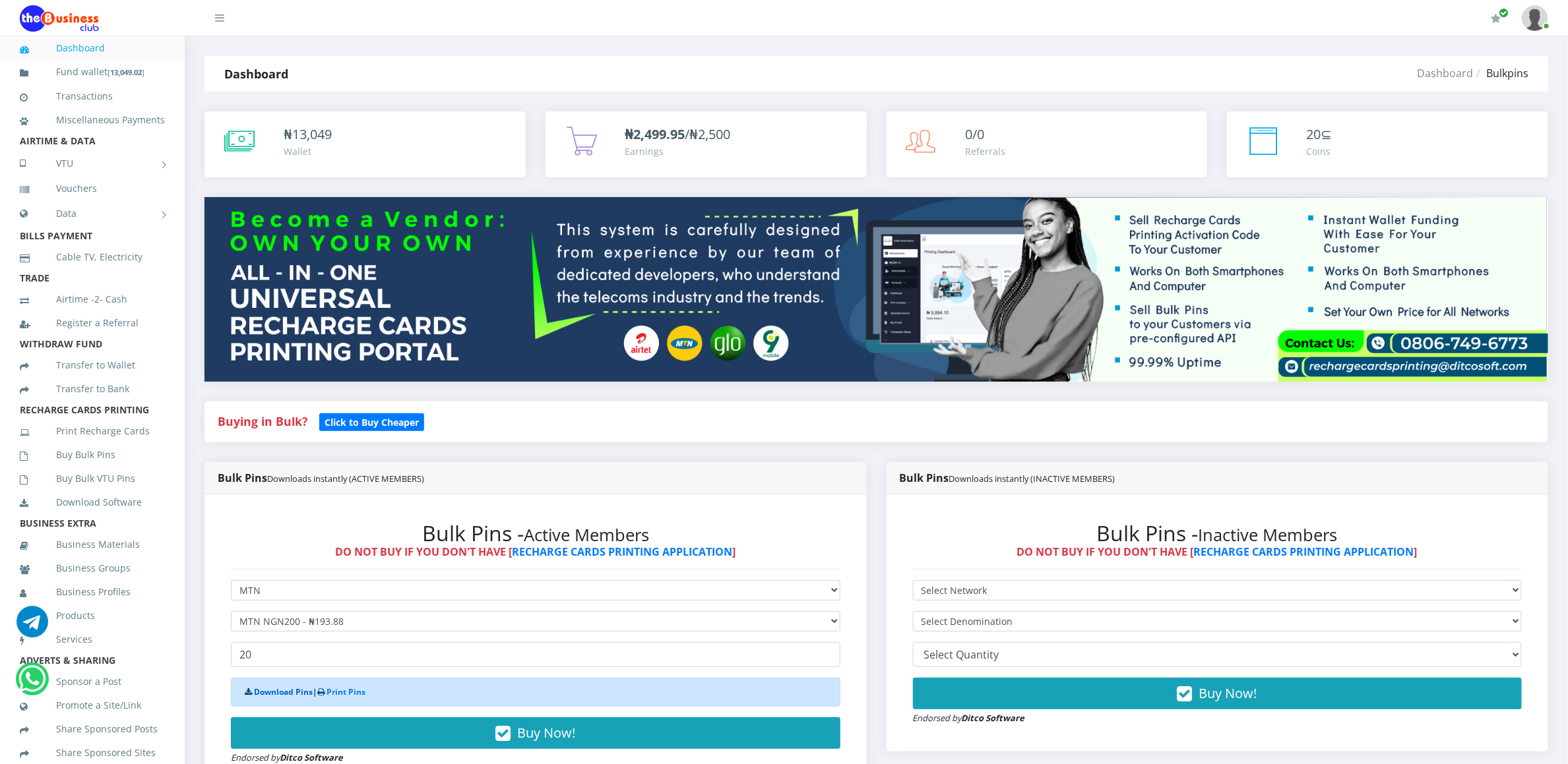
click at [311, 692] on link "Download Pins" at bounding box center [283, 692] width 58 height 11
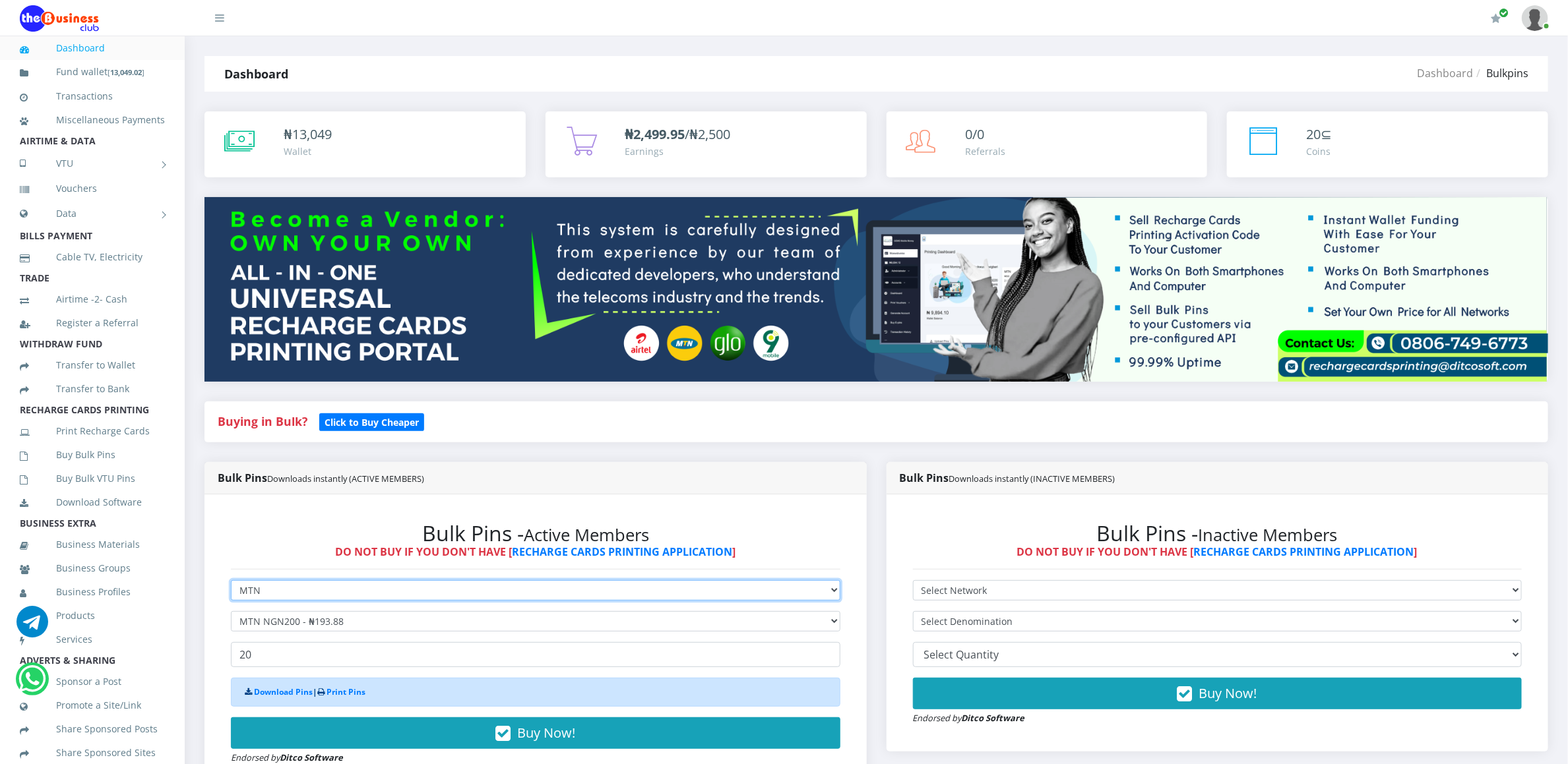
click at [301, 582] on select "Select Network MTN Globacom 9Mobile Airtel" at bounding box center [535, 591] width 609 height 21
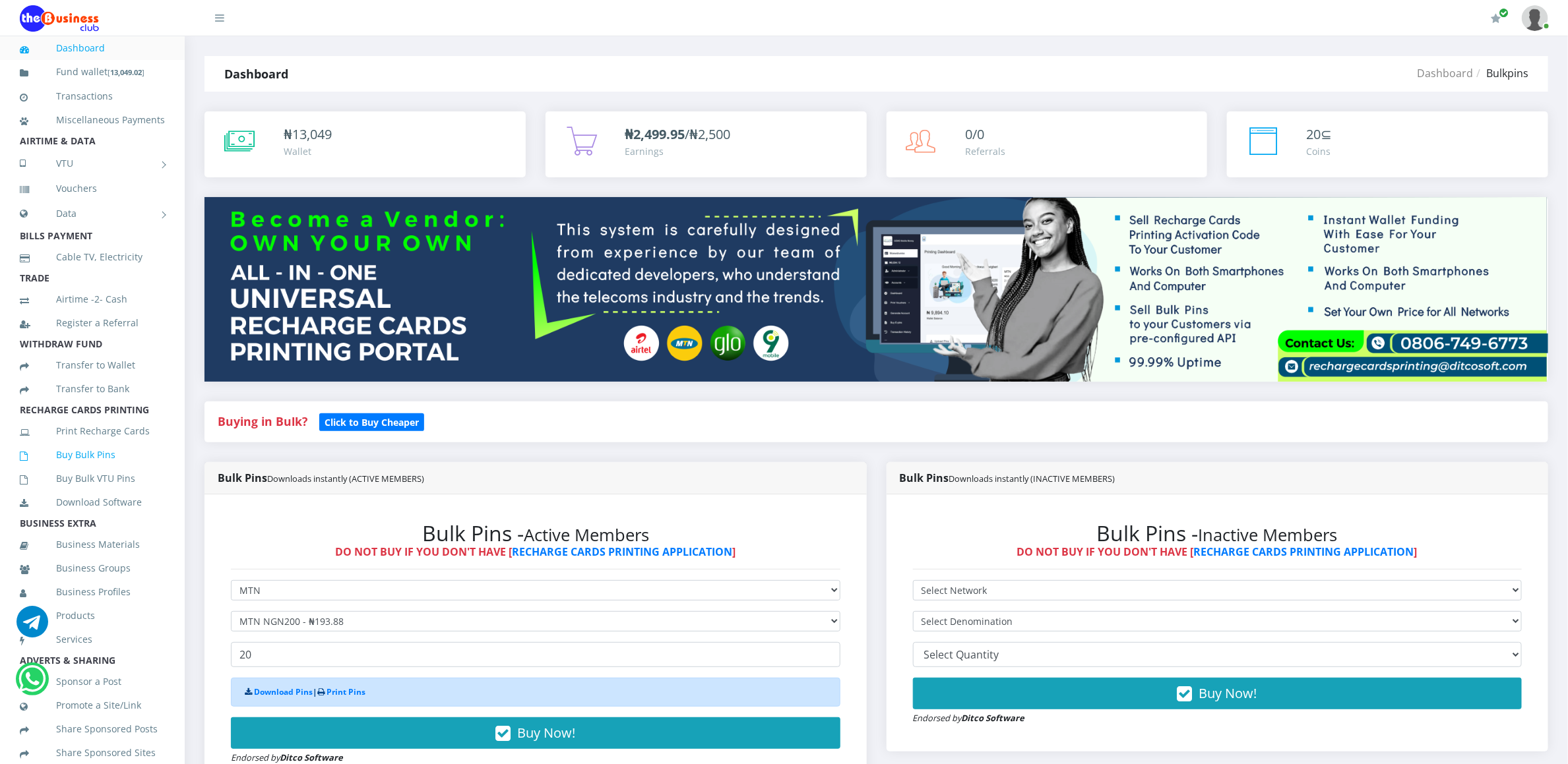
click at [102, 469] on link "Buy Bulk Pins" at bounding box center [92, 455] width 145 height 30
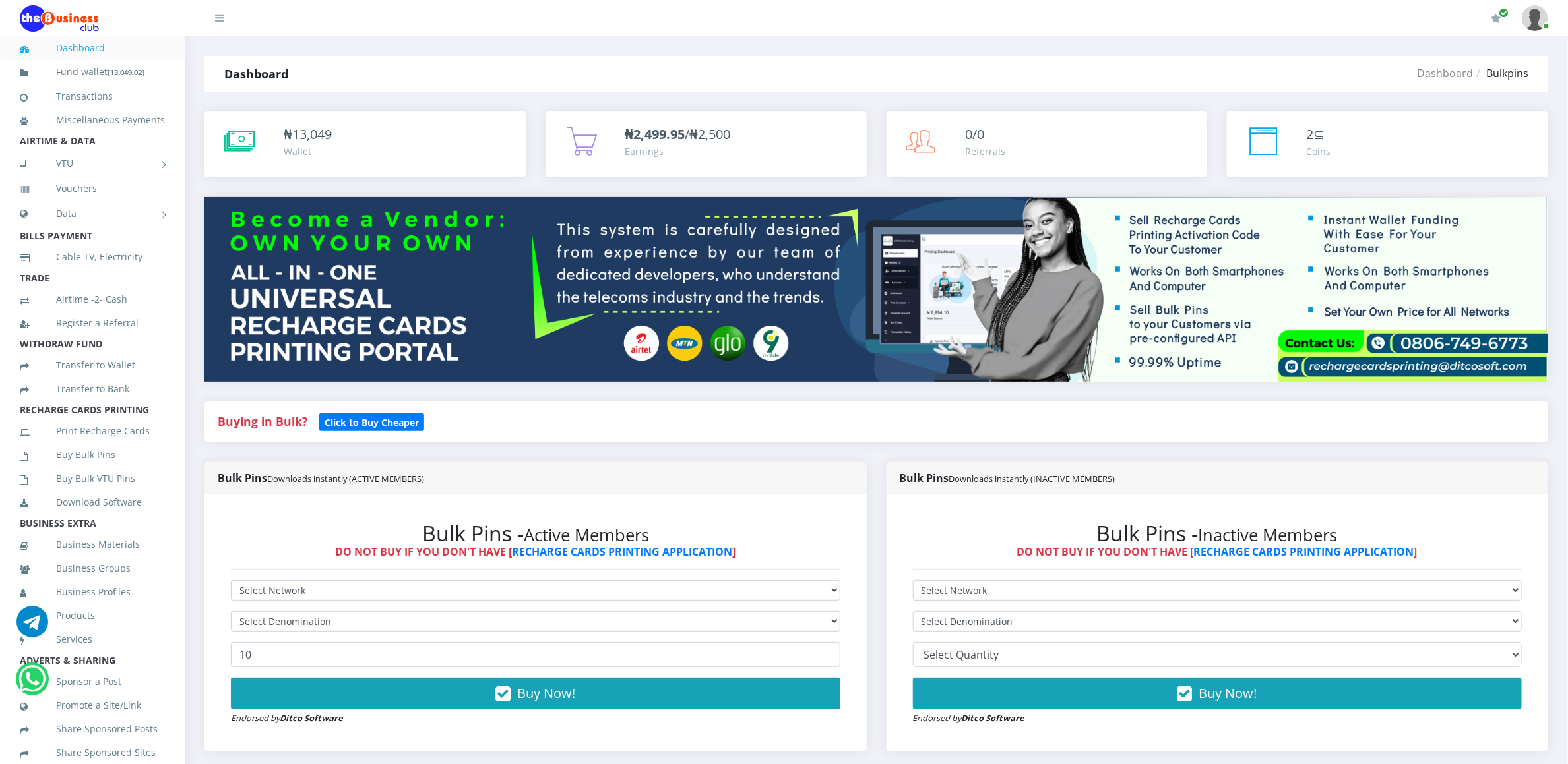
click at [274, 580] on div "Bulk Pins - Active Members DO NOT BUY IF YOU DON'T HAVE [ RECHARGE CARDS PRINTI…" at bounding box center [535, 624] width 636 height 232
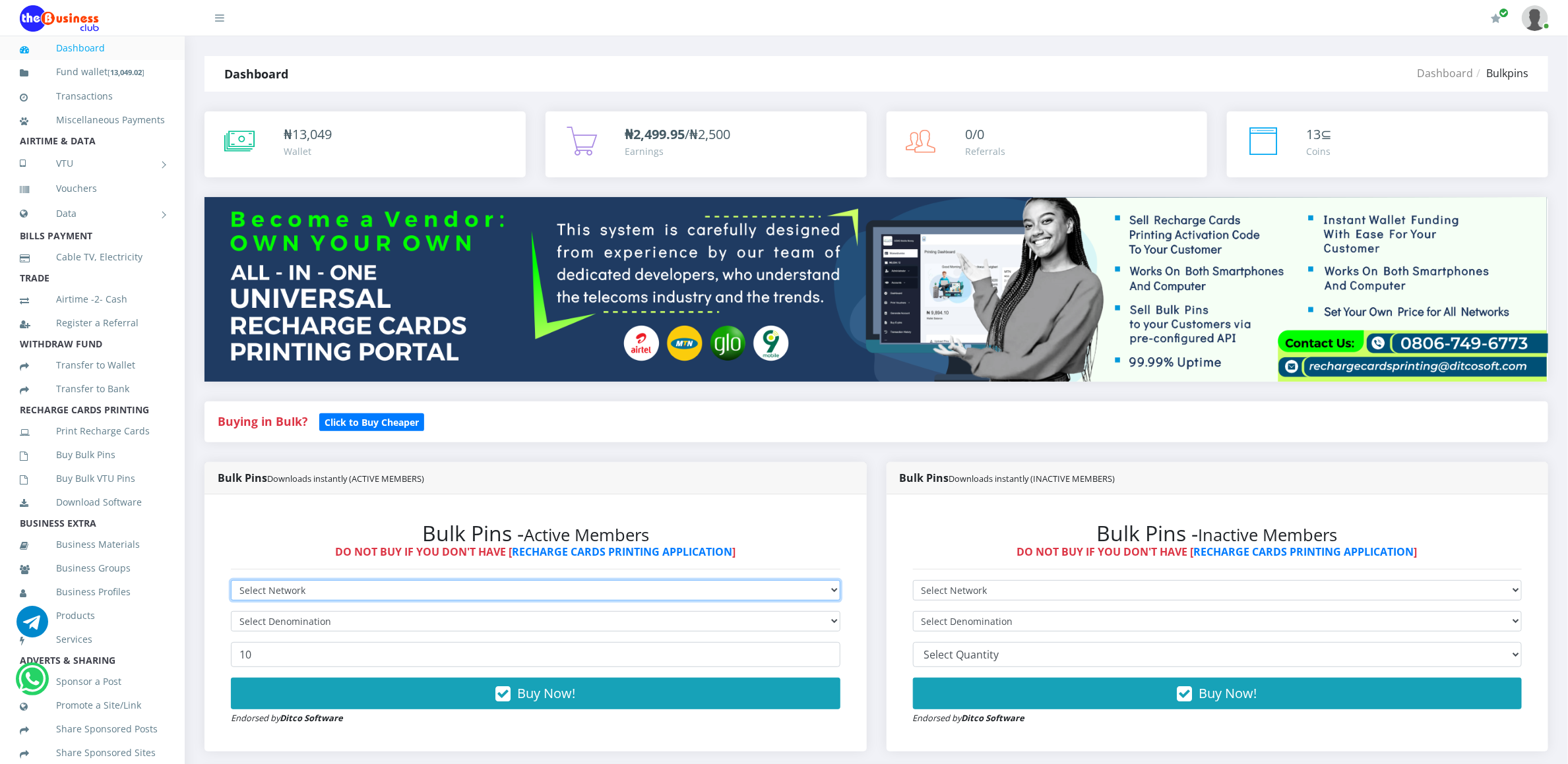
click at [277, 593] on select "Select Network MTN Globacom 9Mobile Airtel" at bounding box center [535, 591] width 609 height 21
select select "MTN"
click at [231, 582] on select "Select Network MTN Globacom 9Mobile Airtel" at bounding box center [535, 591] width 609 height 21
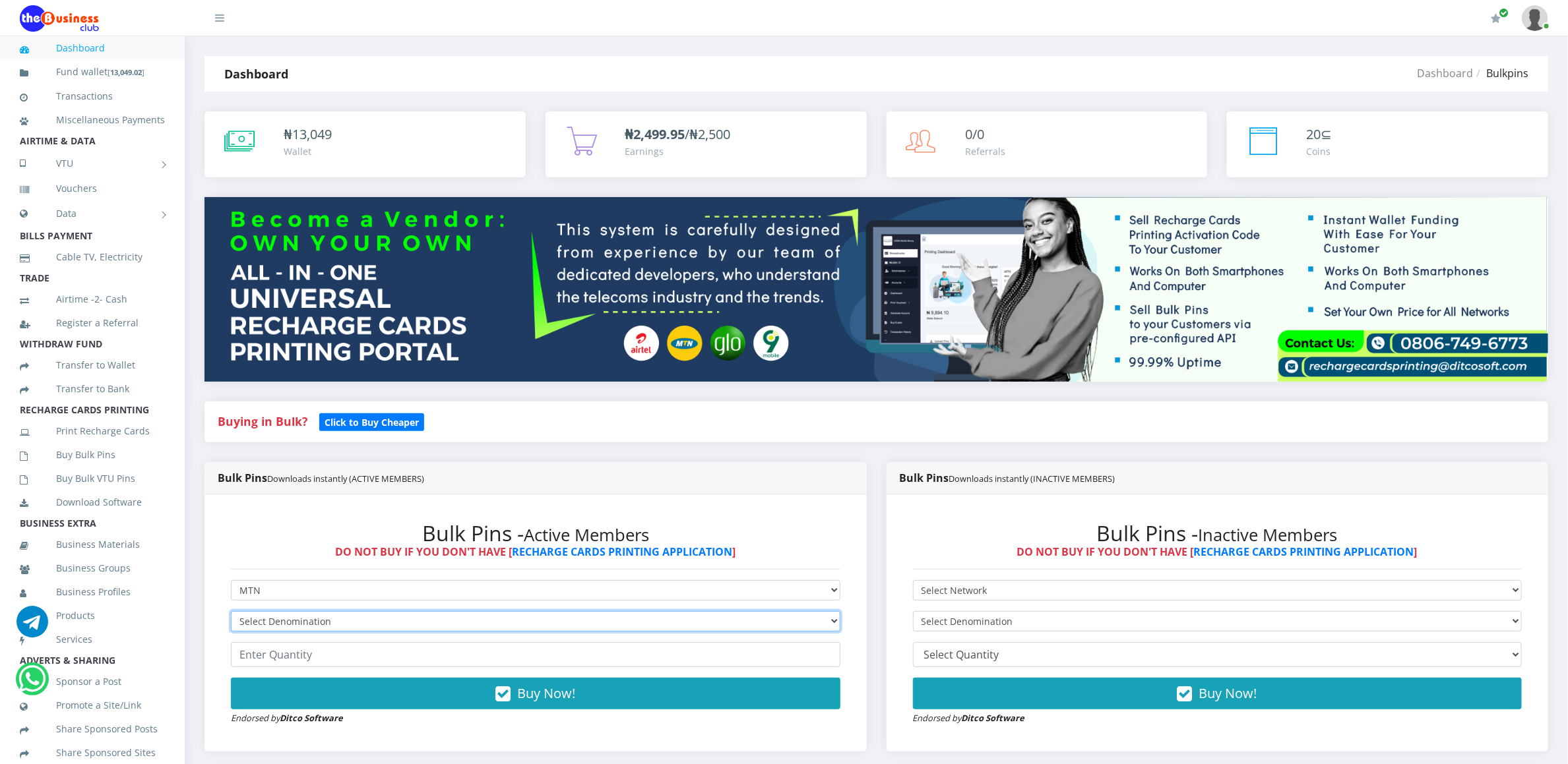
click at [270, 618] on select "Select Denomination MTN NGN100 - ₦96.94 MTN NGN200 - ₦193.88 MTN NGN400 - ₦387.…" at bounding box center [535, 622] width 609 height 21
select select "193.88-200"
click at [231, 613] on select "Select Denomination MTN NGN100 - ₦96.94 MTN NGN200 - ₦193.88 MTN NGN400 - ₦387.…" at bounding box center [535, 622] width 609 height 21
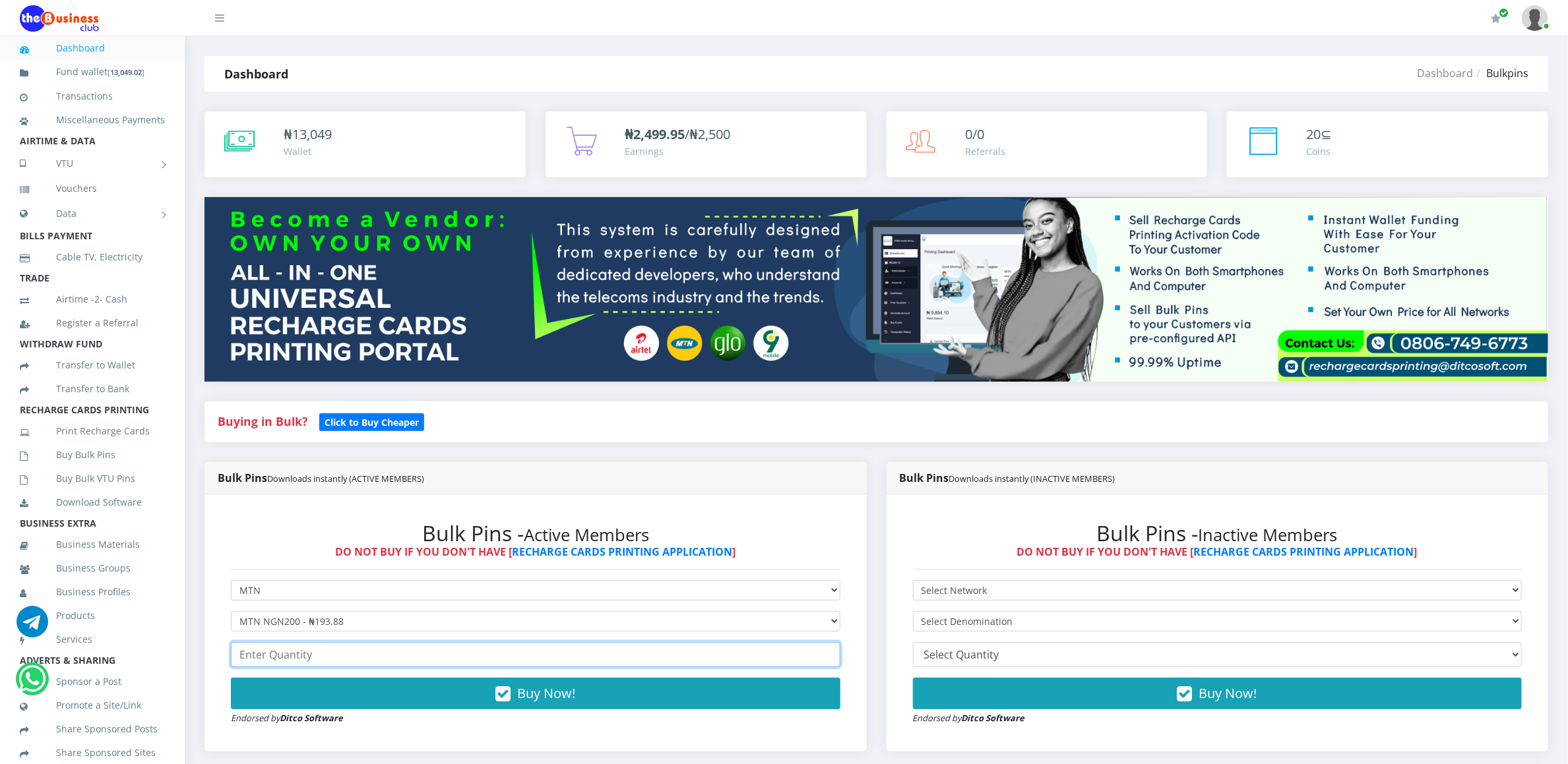
click at [264, 662] on input "number" at bounding box center [535, 655] width 609 height 25
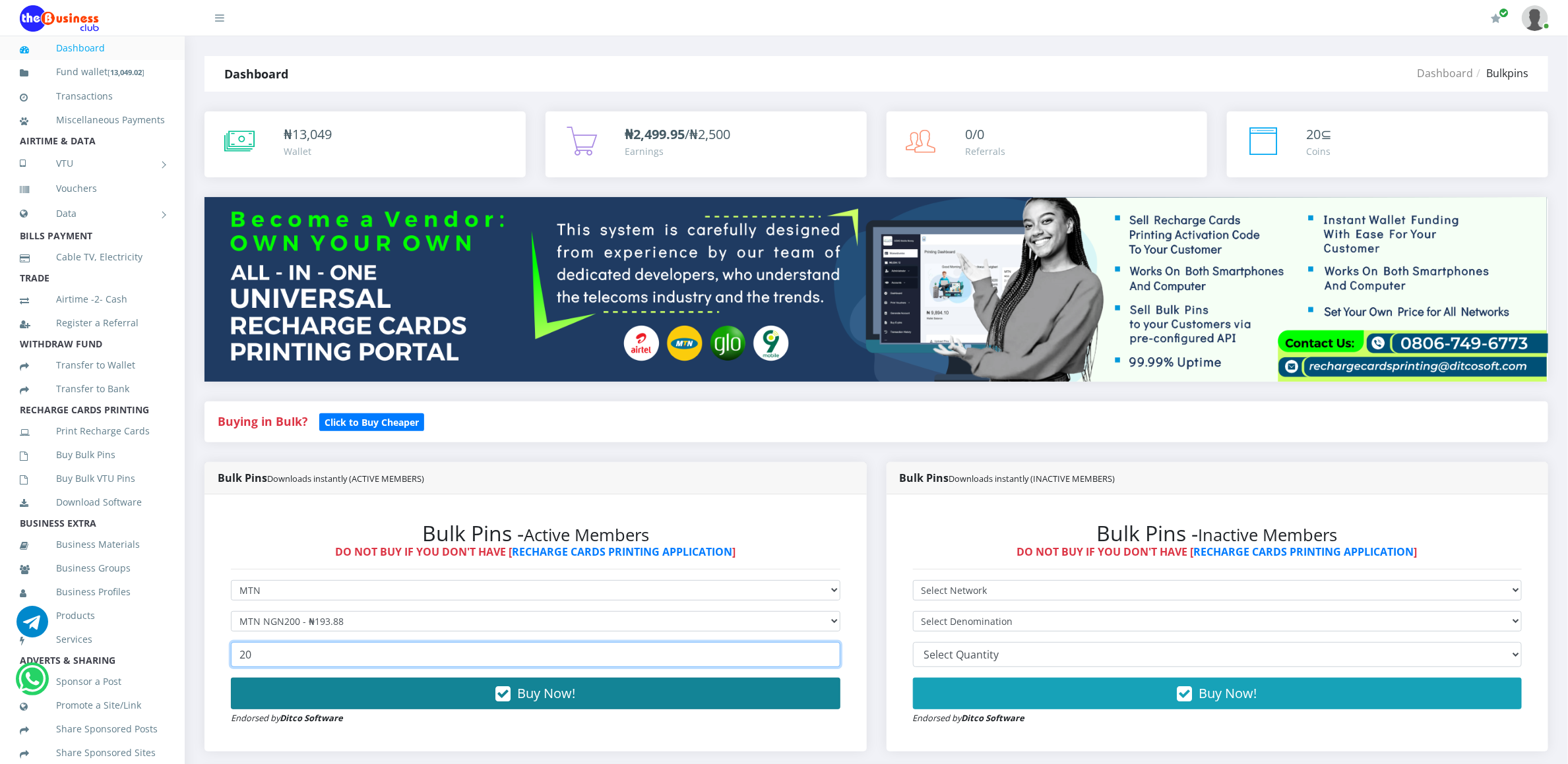
type input "20"
click at [264, 685] on button "Buy Now!" at bounding box center [535, 694] width 609 height 32
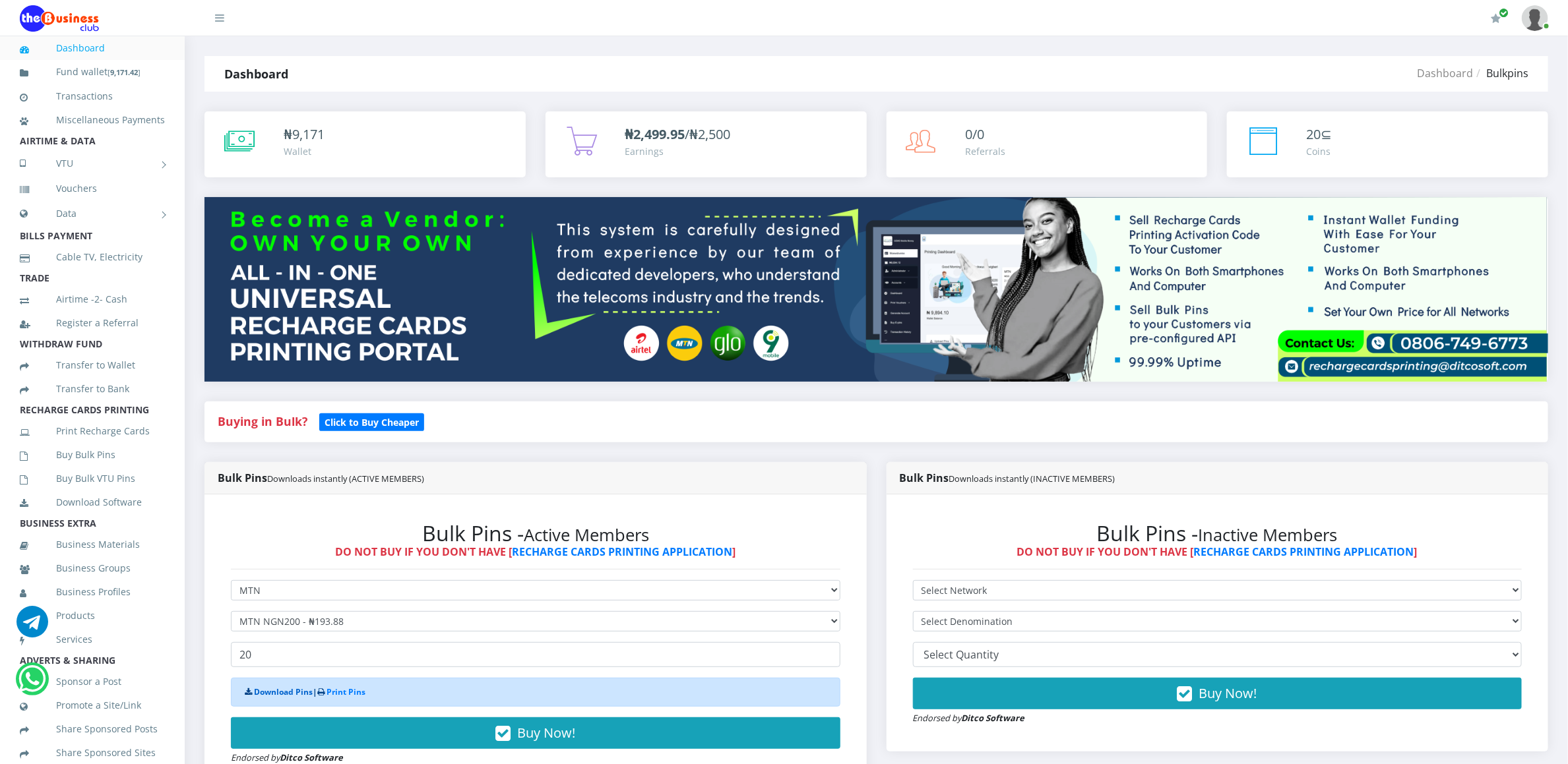
click at [267, 692] on link "Download Pins" at bounding box center [283, 692] width 58 height 11
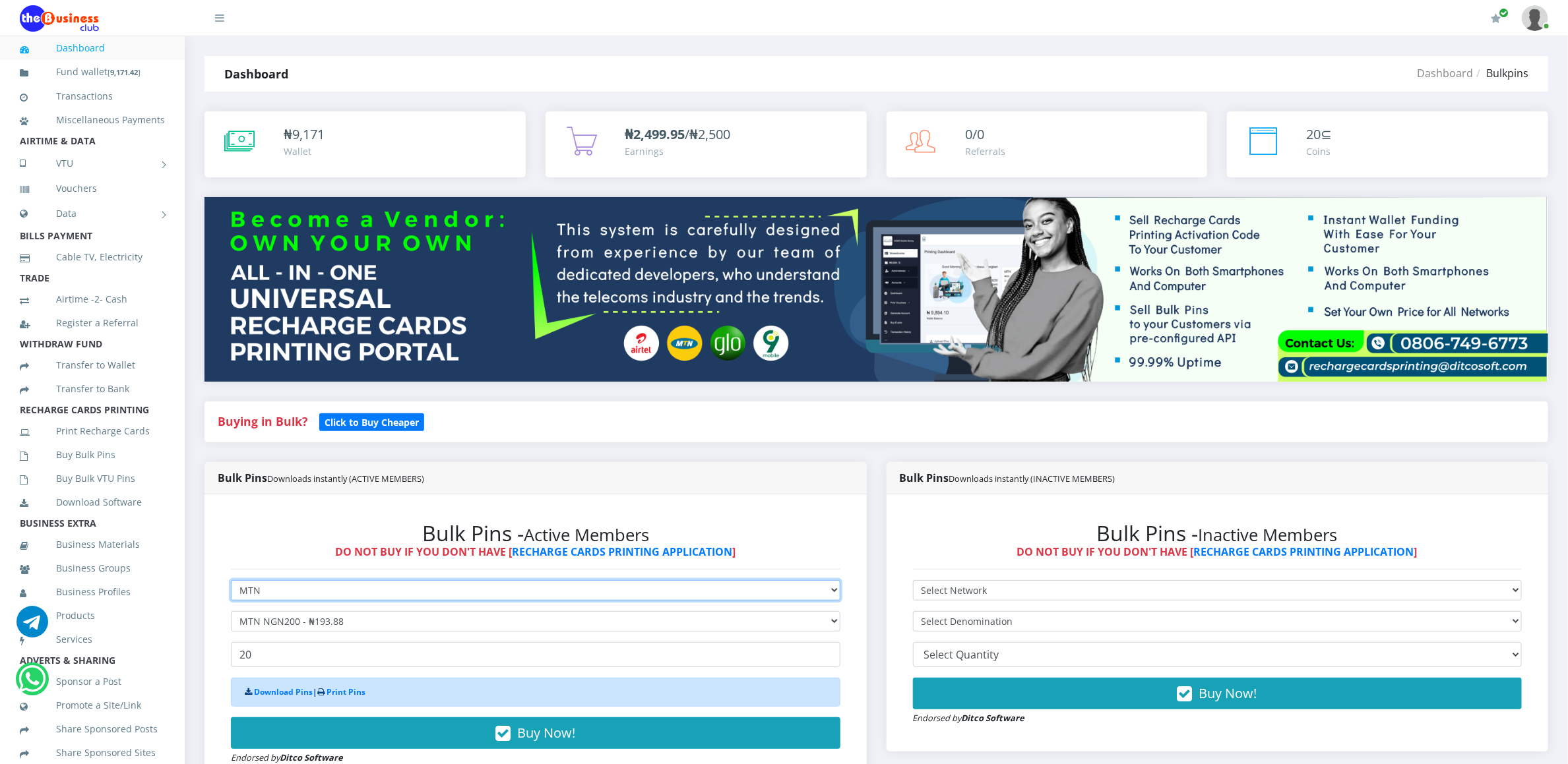
click at [289, 598] on select "Select Network MTN Globacom 9Mobile Airtel" at bounding box center [535, 591] width 609 height 21
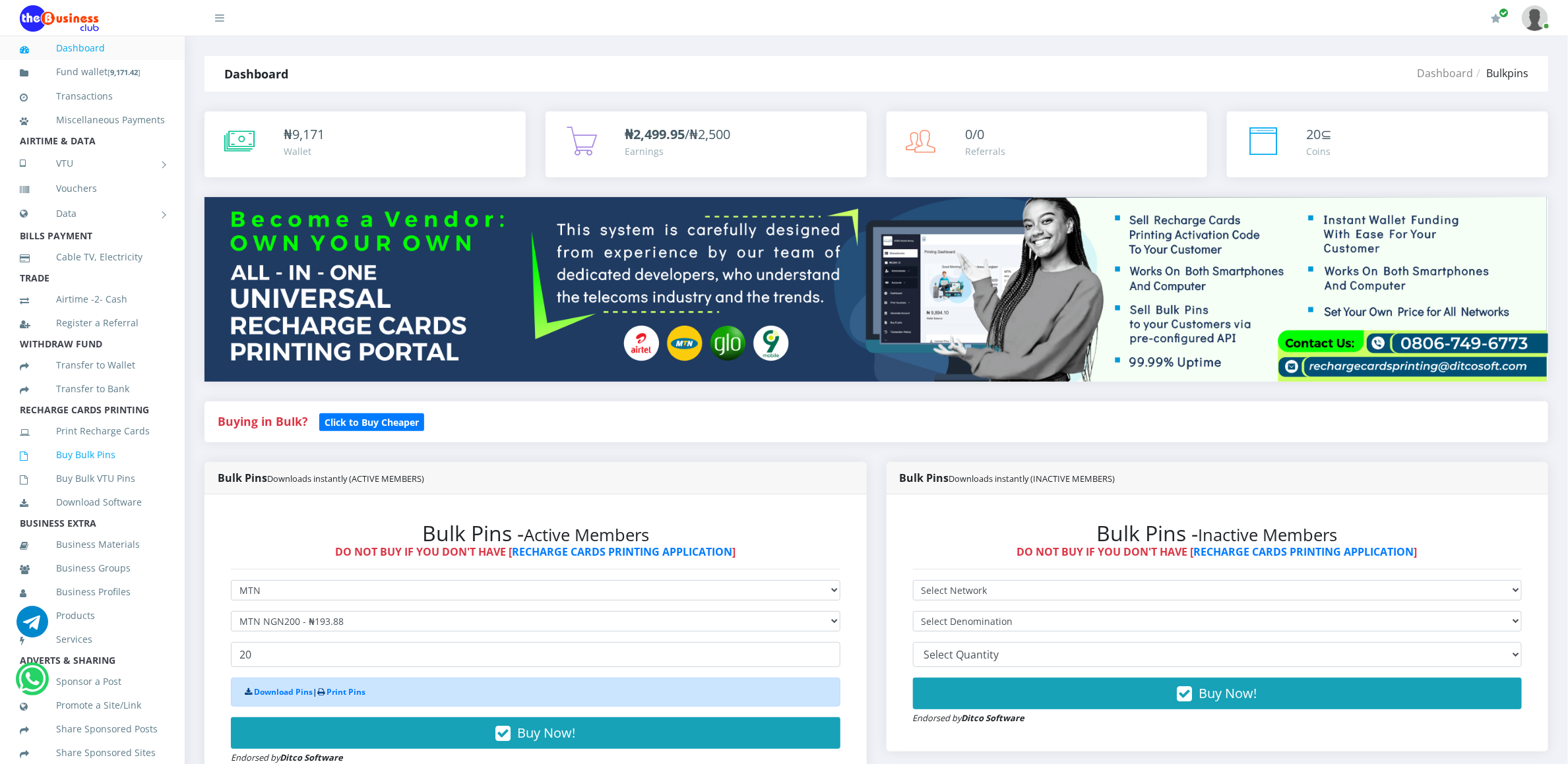
click at [62, 466] on link "Buy Bulk Pins" at bounding box center [92, 455] width 145 height 30
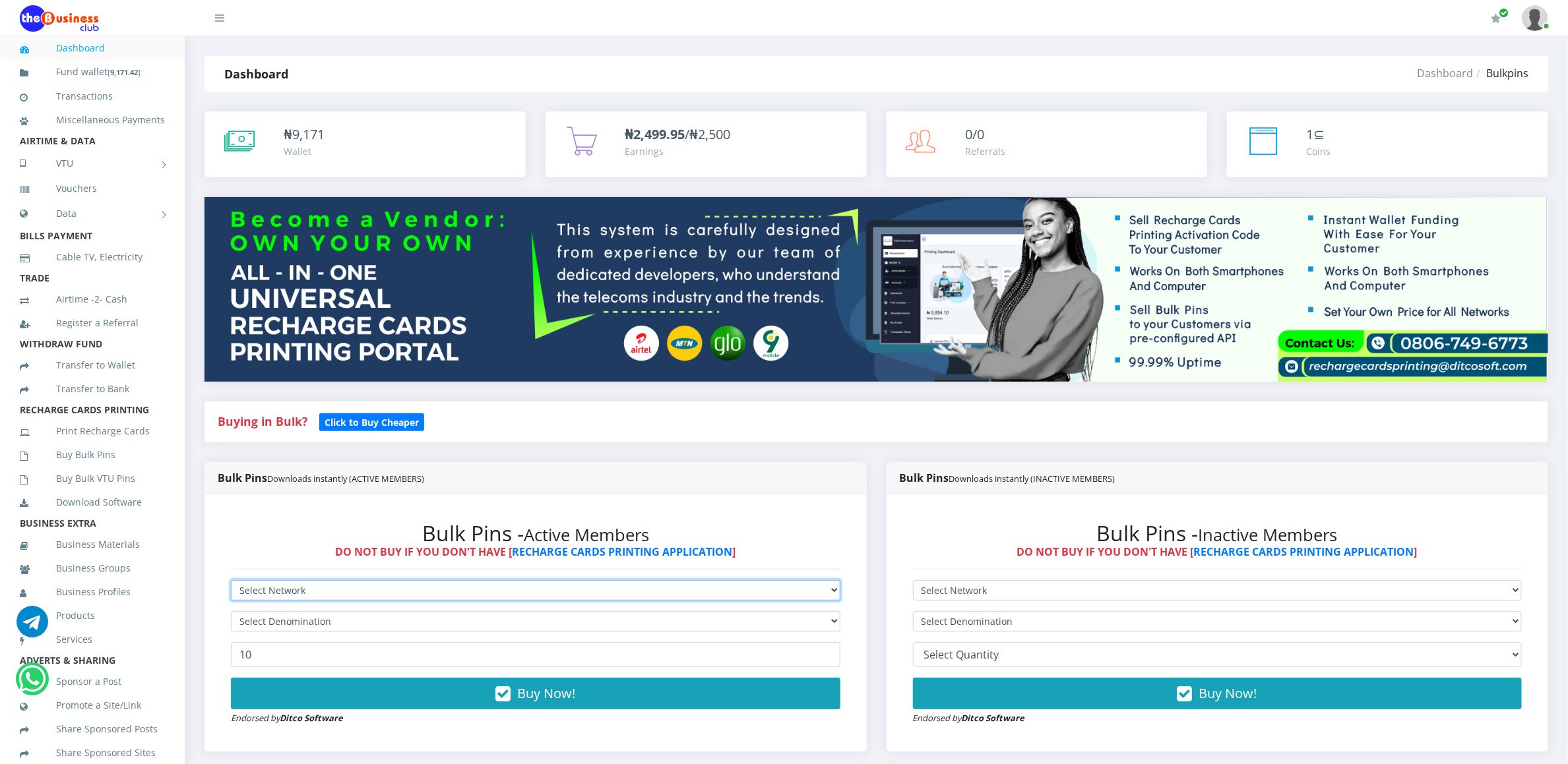
click at [246, 600] on select "Select Network MTN Globacom 9Mobile Airtel" at bounding box center [535, 591] width 609 height 21
select select "Airtel"
click at [231, 582] on select "Select Network MTN Globacom 9Mobile Airtel" at bounding box center [535, 591] width 609 height 21
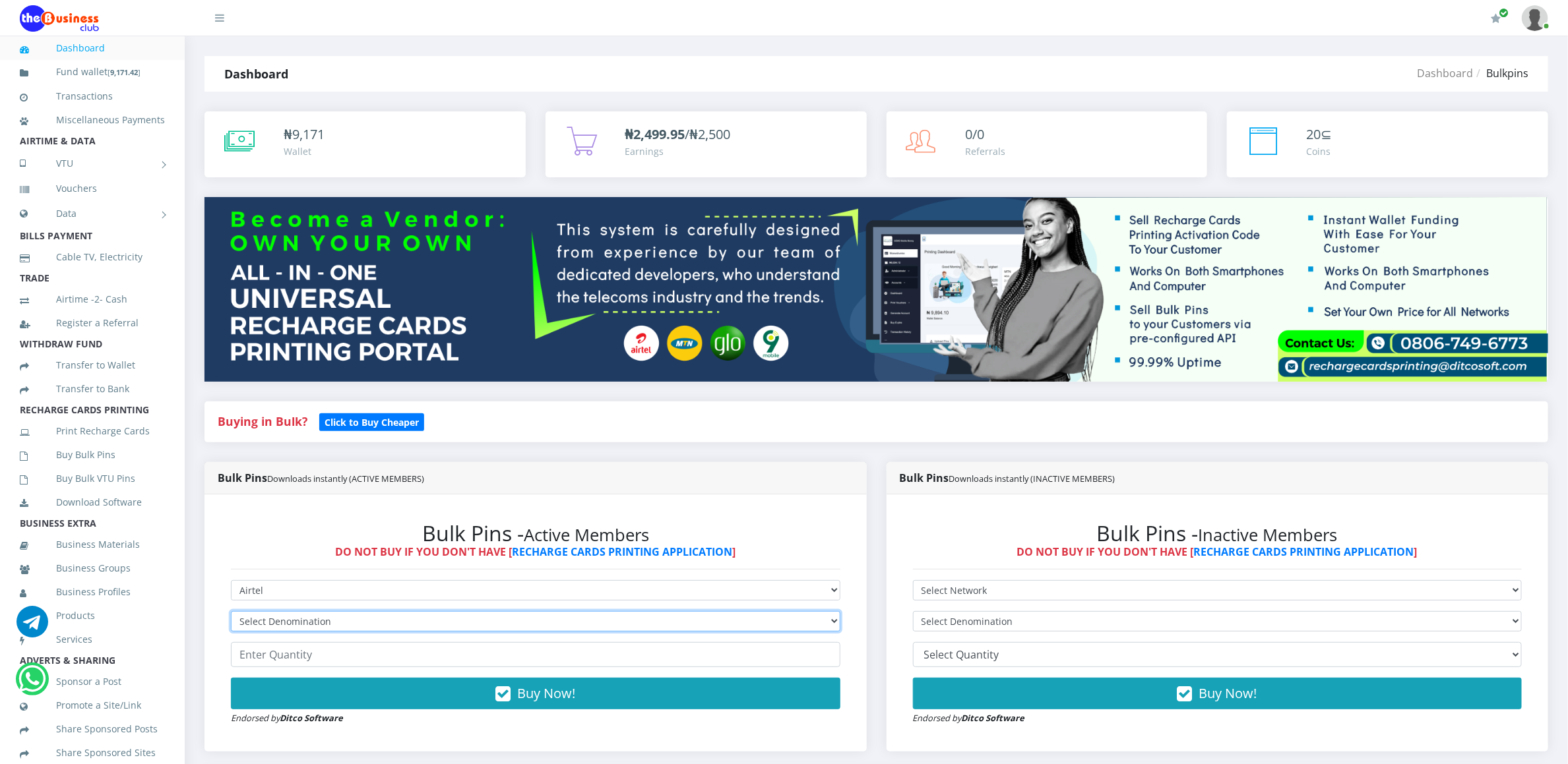
click at [252, 620] on select "Select Denomination Airtel NGN100 - ₦96.36 Airtel NGN200 - ₦192.72 Airtel NGN50…" at bounding box center [535, 622] width 609 height 21
select select "192.72-200"
click at [231, 613] on select "Select Denomination Airtel NGN100 - ₦96.36 Airtel NGN200 - ₦192.72 Airtel NGN50…" at bounding box center [535, 622] width 609 height 21
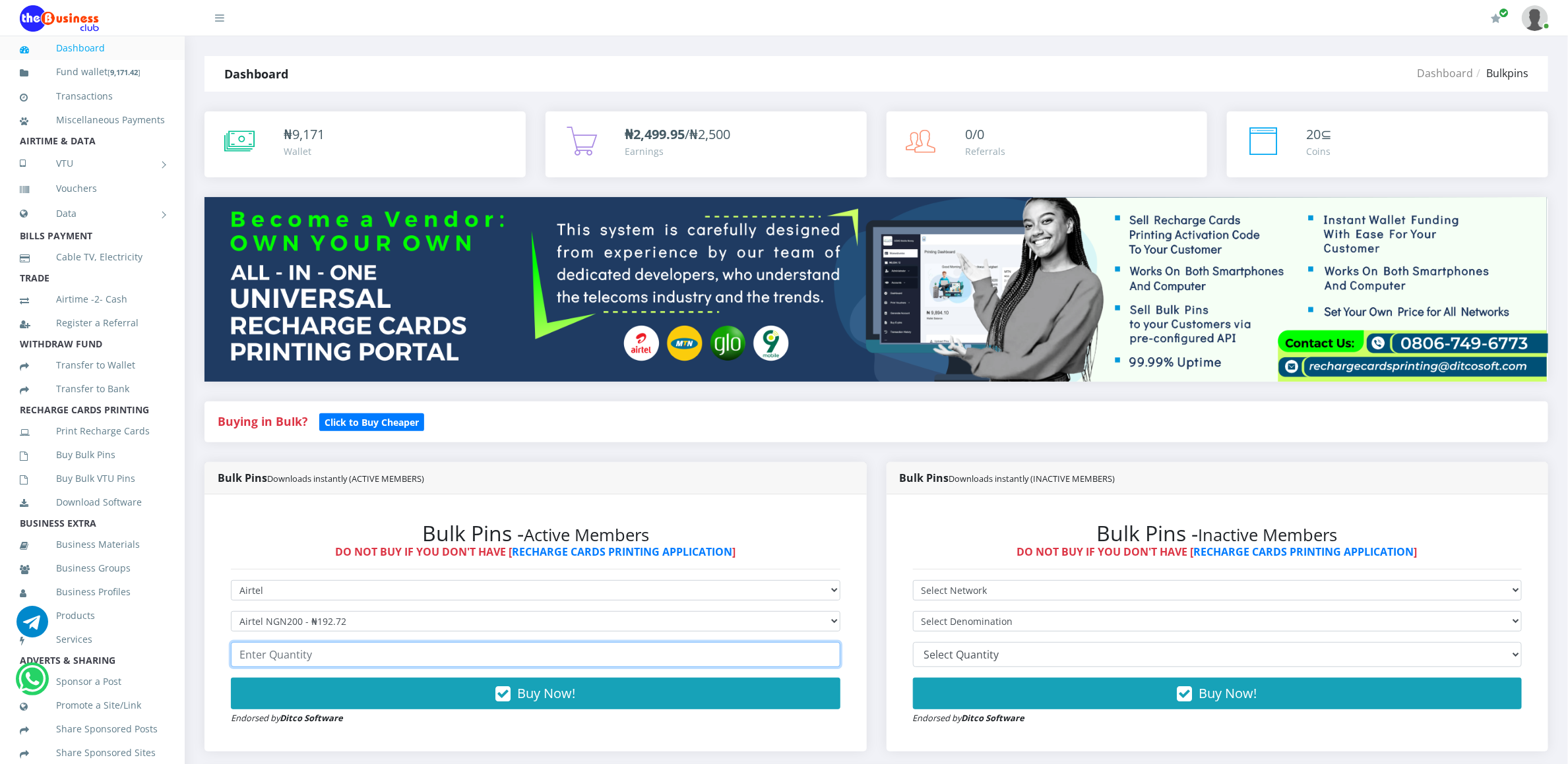
click at [269, 647] on input "number" at bounding box center [535, 655] width 609 height 25
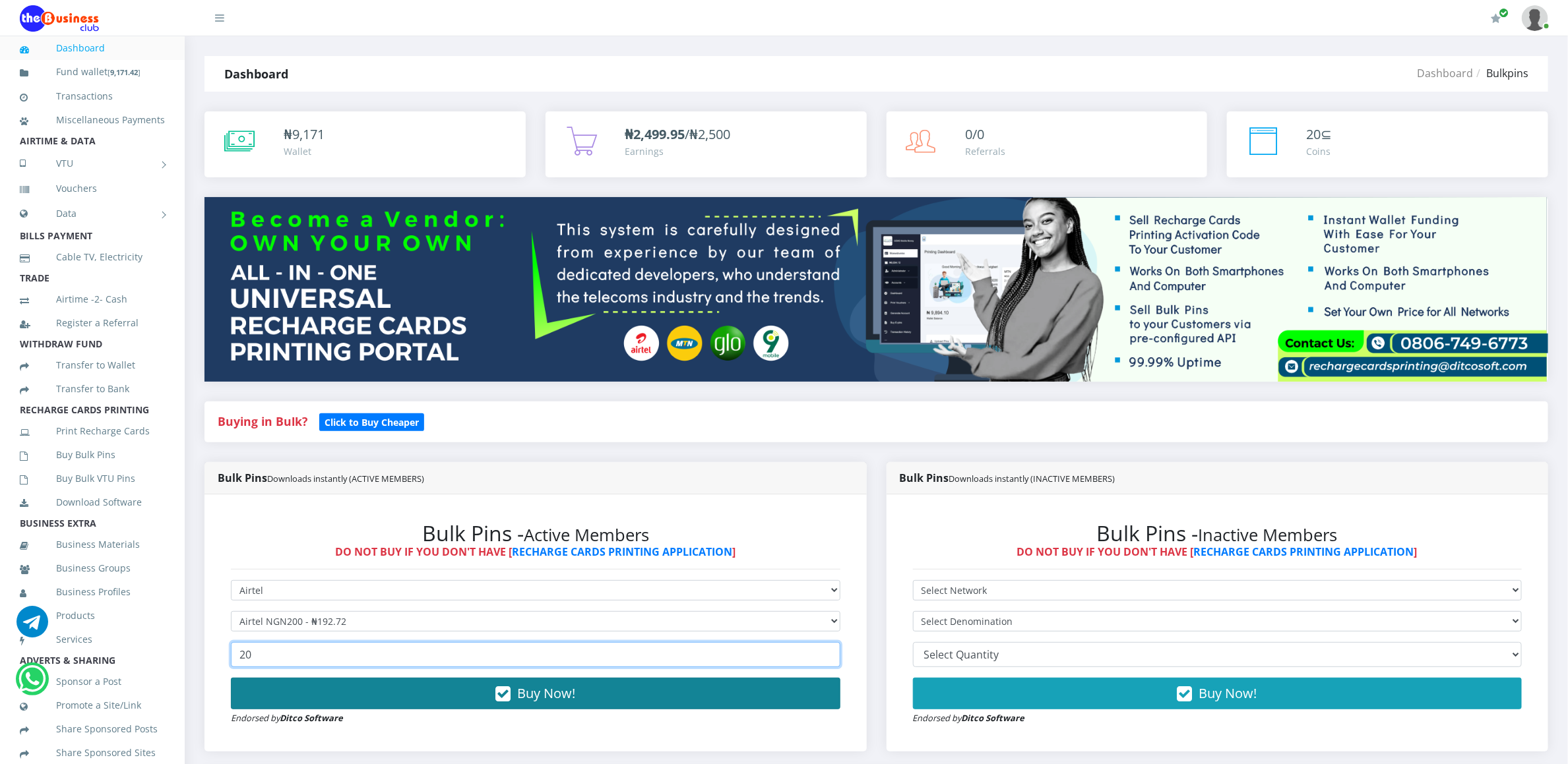
type input "20"
click at [269, 695] on button "Buy Now!" at bounding box center [535, 694] width 609 height 32
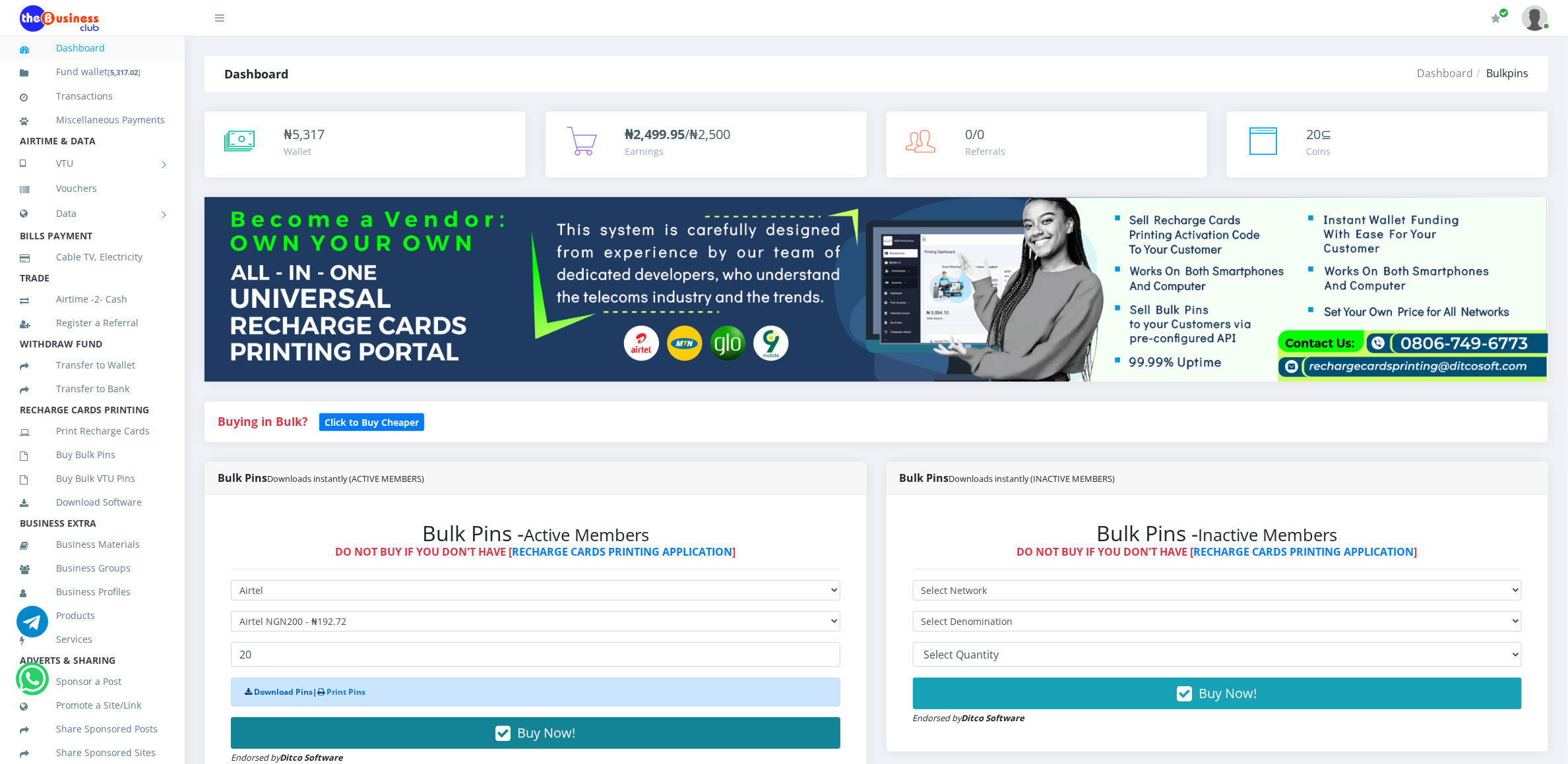
click at [269, 695] on link "Download Pins" at bounding box center [283, 692] width 58 height 11
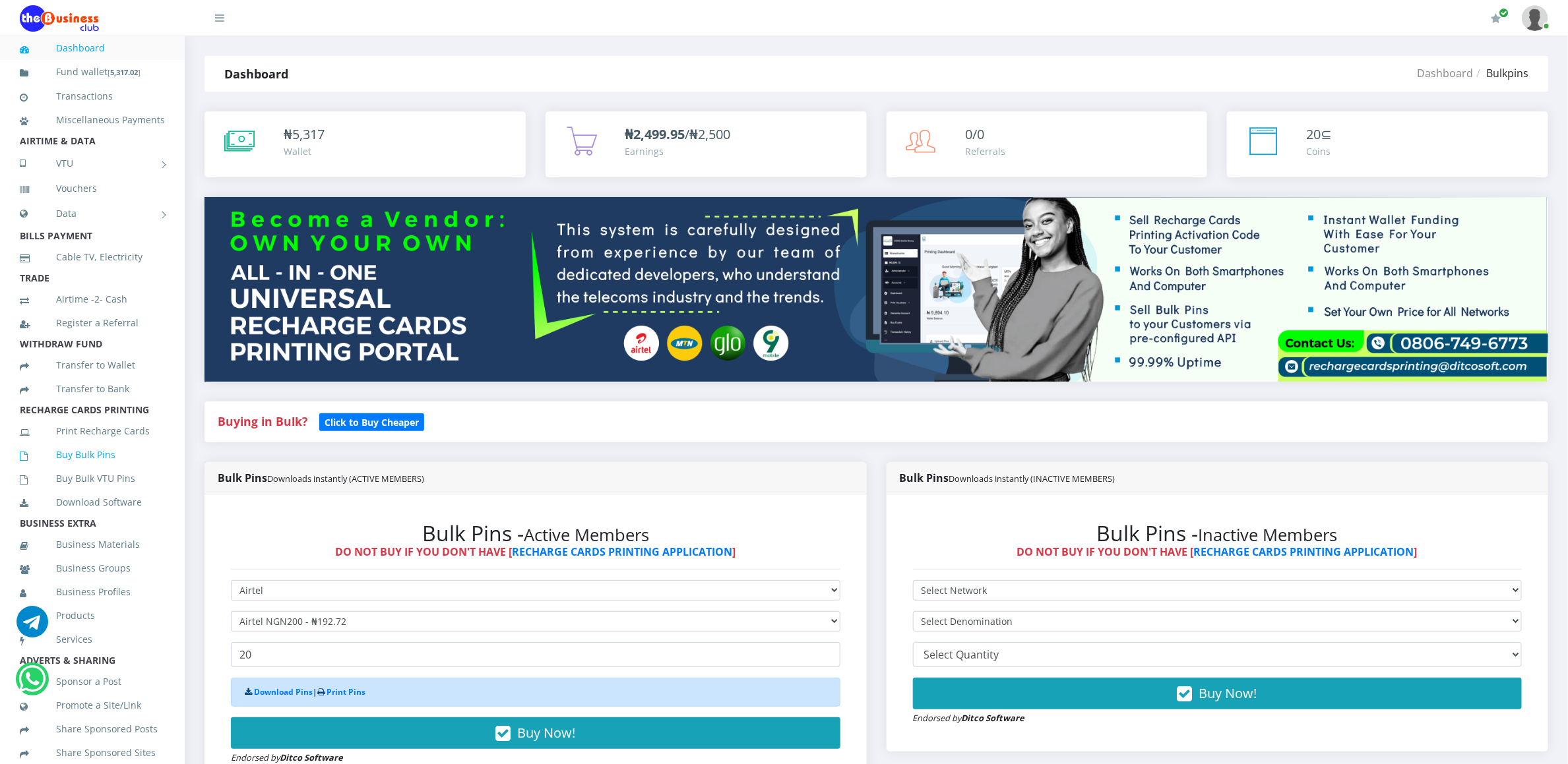
click at [87, 469] on link "Buy Bulk Pins" at bounding box center [92, 455] width 145 height 30
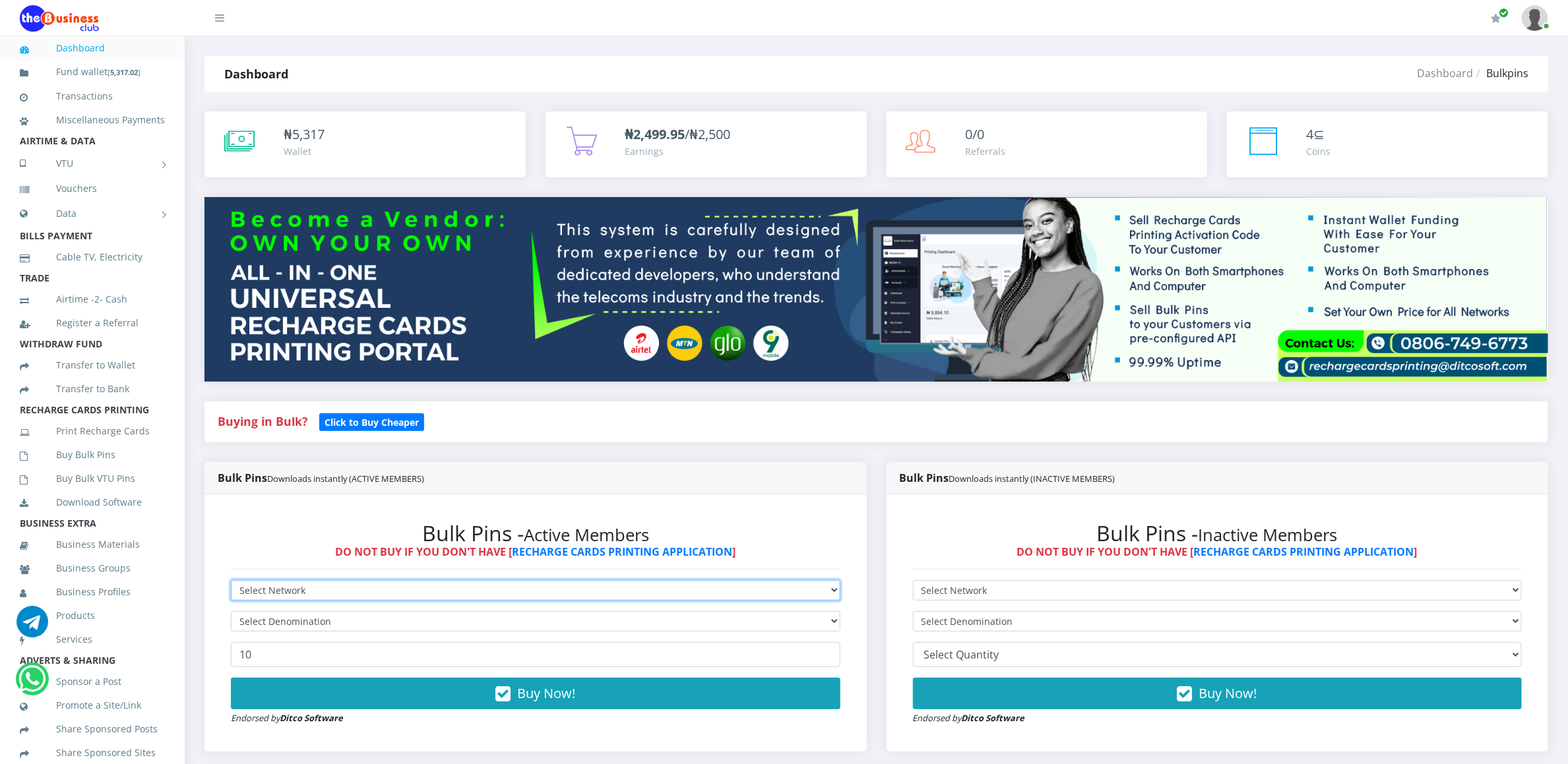
click at [249, 590] on select "Select Network MTN Globacom 9Mobile Airtel" at bounding box center [535, 591] width 609 height 21
select select "Airtel"
click at [231, 582] on select "Select Network MTN Globacom 9Mobile Airtel" at bounding box center [535, 591] width 609 height 21
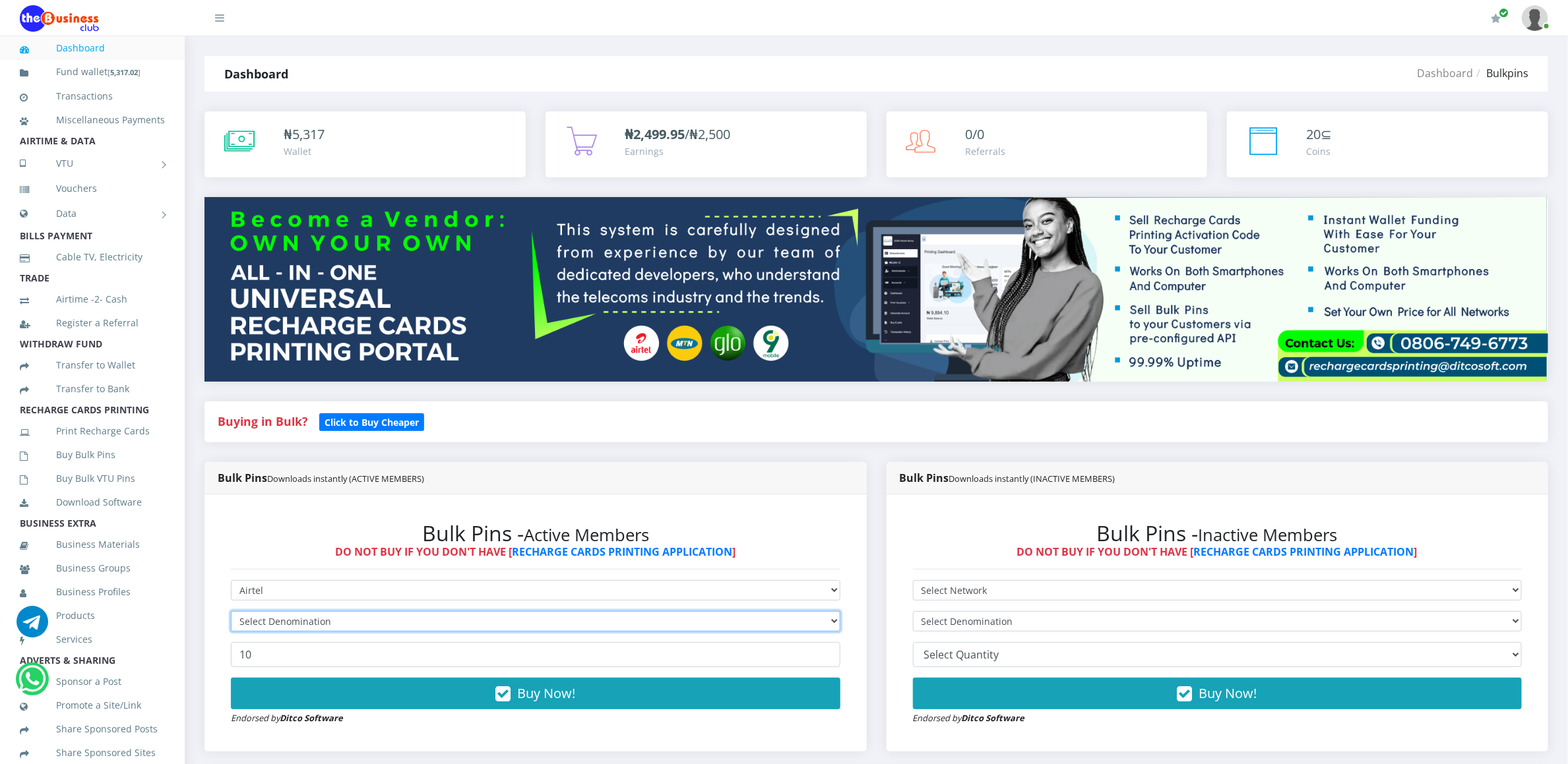
click at [256, 624] on select "Select Denomination" at bounding box center [535, 622] width 609 height 21
select select "192.72-200"
click at [231, 613] on select "Select Denomination Airtel NGN100 - ₦96.36 Airtel NGN200 - ₦192.72 Airtel NGN50…" at bounding box center [535, 622] width 609 height 21
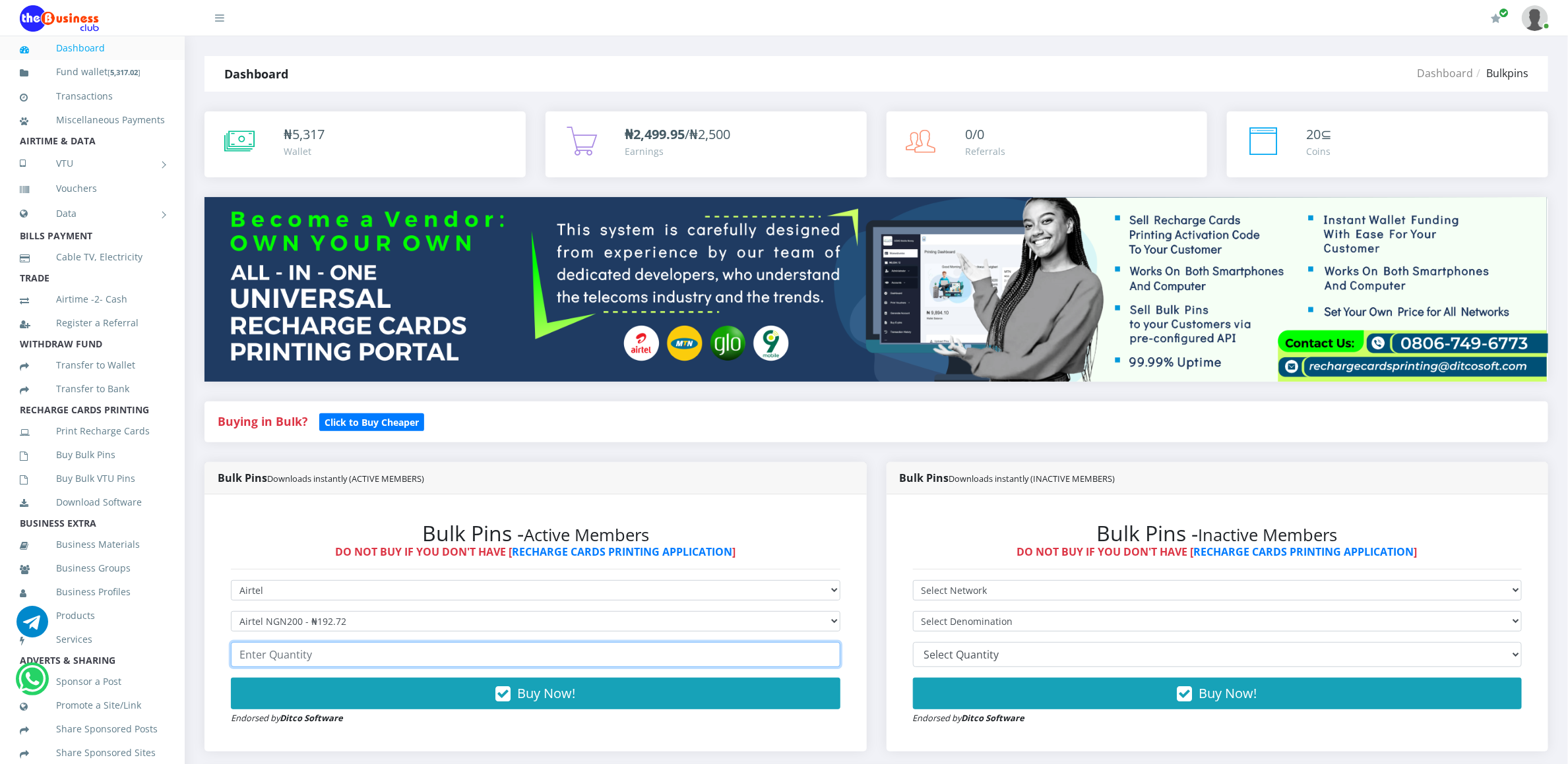
click at [267, 662] on input "number" at bounding box center [535, 655] width 609 height 25
type input "20"
click at [270, 679] on form "Select Network MTN Globacom 9Mobile Airtel Select Denomination Airtel NGN100 - …" at bounding box center [535, 653] width 609 height 145
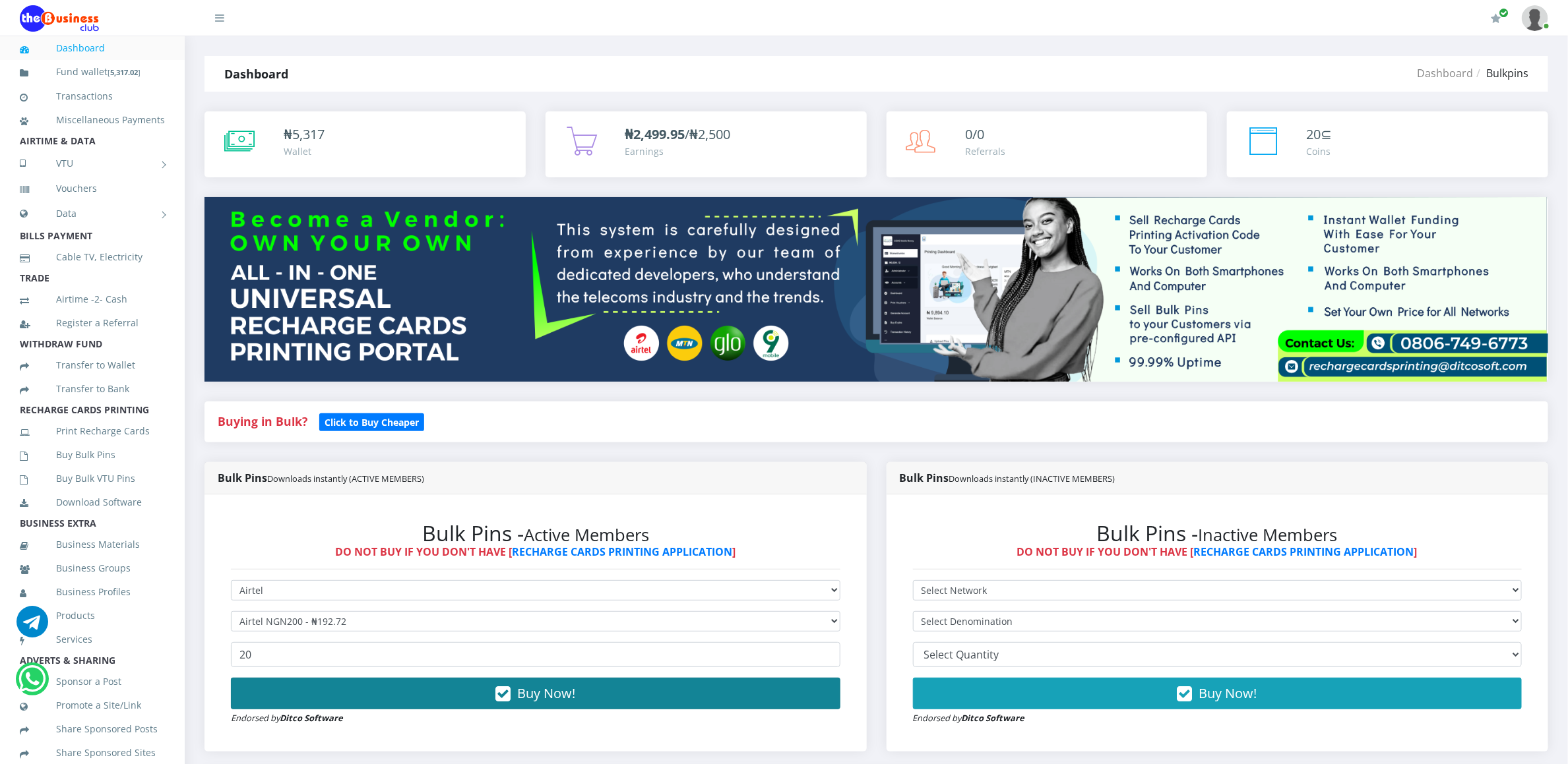
click at [273, 692] on button "Buy Now!" at bounding box center [535, 694] width 609 height 32
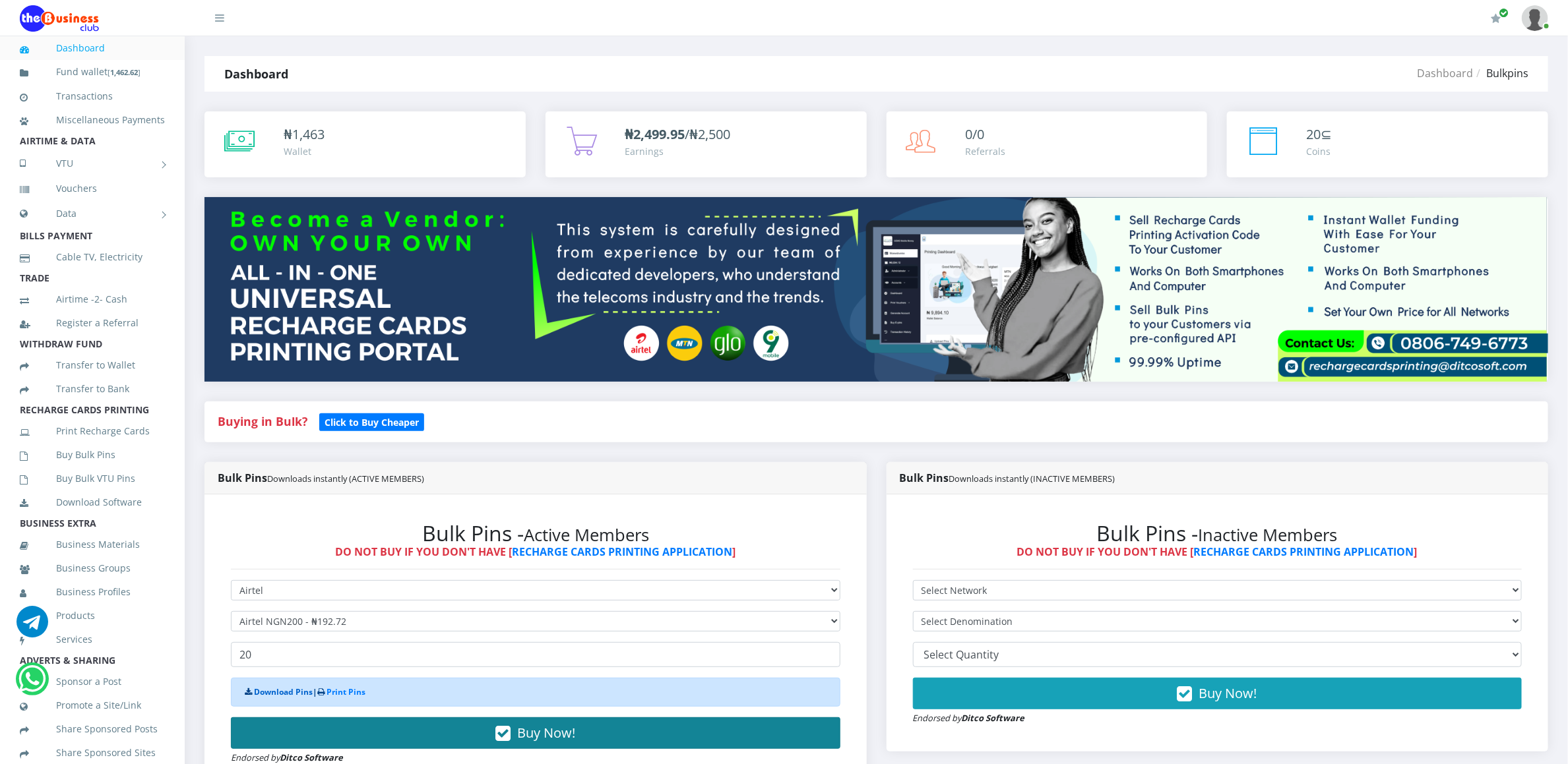
click at [273, 692] on link "Download Pins" at bounding box center [283, 692] width 58 height 11
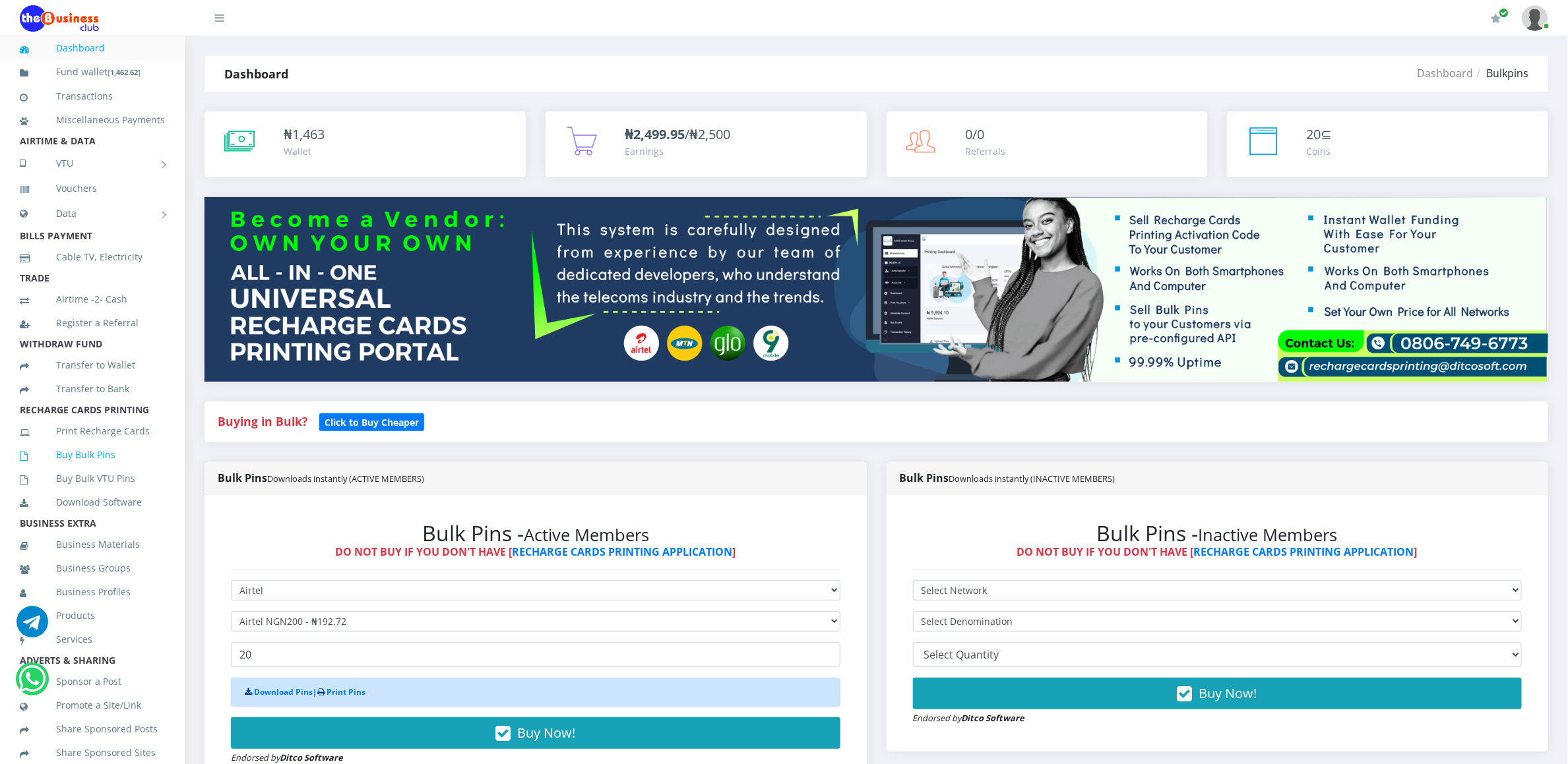
click at [63, 470] on link "Buy Bulk Pins" at bounding box center [92, 455] width 145 height 30
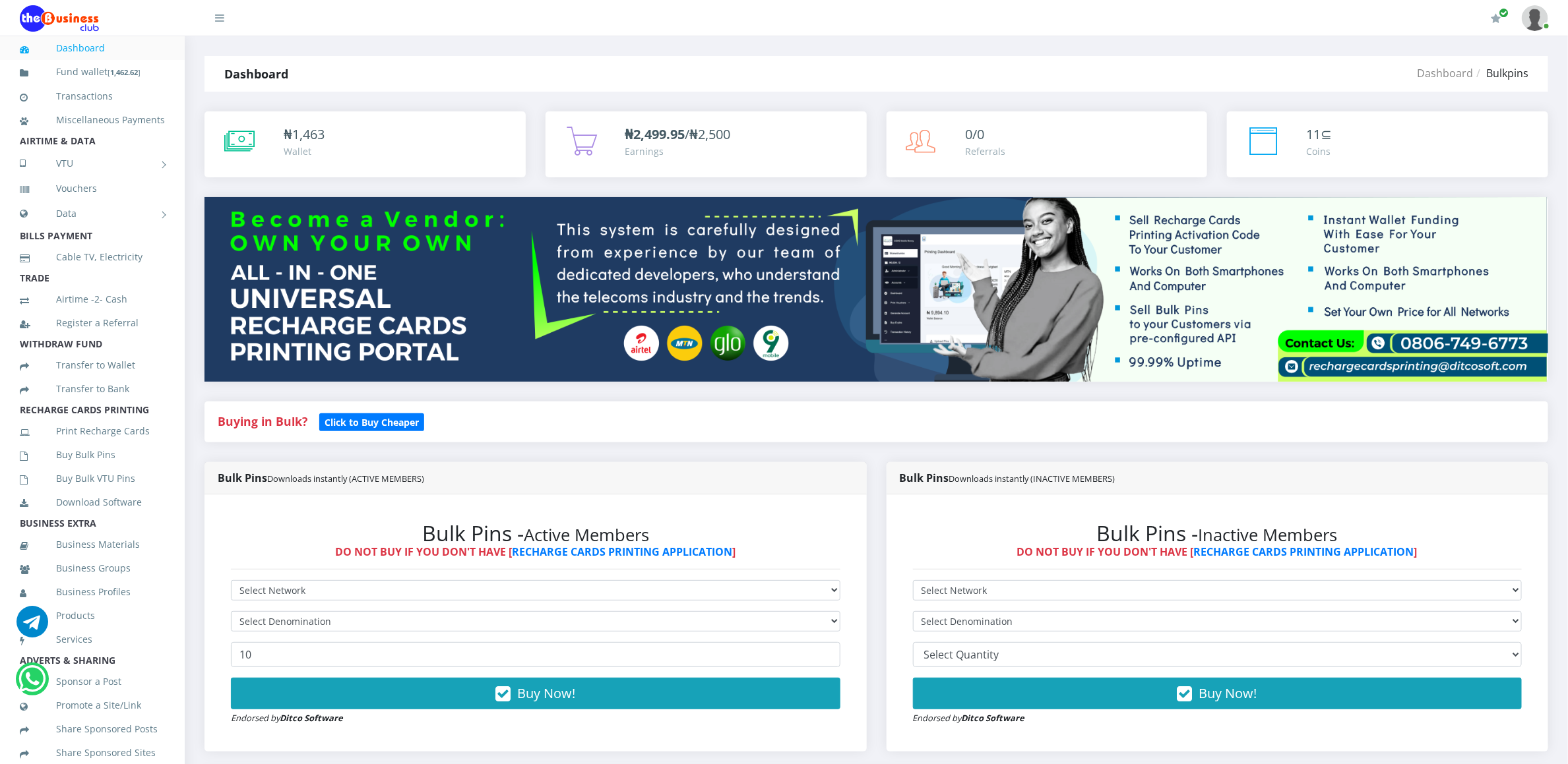
click at [856, 532] on div "Bulk Pins - Active Members DO NOT BUY IF YOU DON'T HAVE [ RECHARGE CARDS PRINTI…" at bounding box center [535, 624] width 662 height 258
click at [866, 542] on div "Bulk Pins Downloads instantly (ACTIVE MEMBERS) Bulk Pins - Active Members DO NO…" at bounding box center [536, 617] width 682 height 310
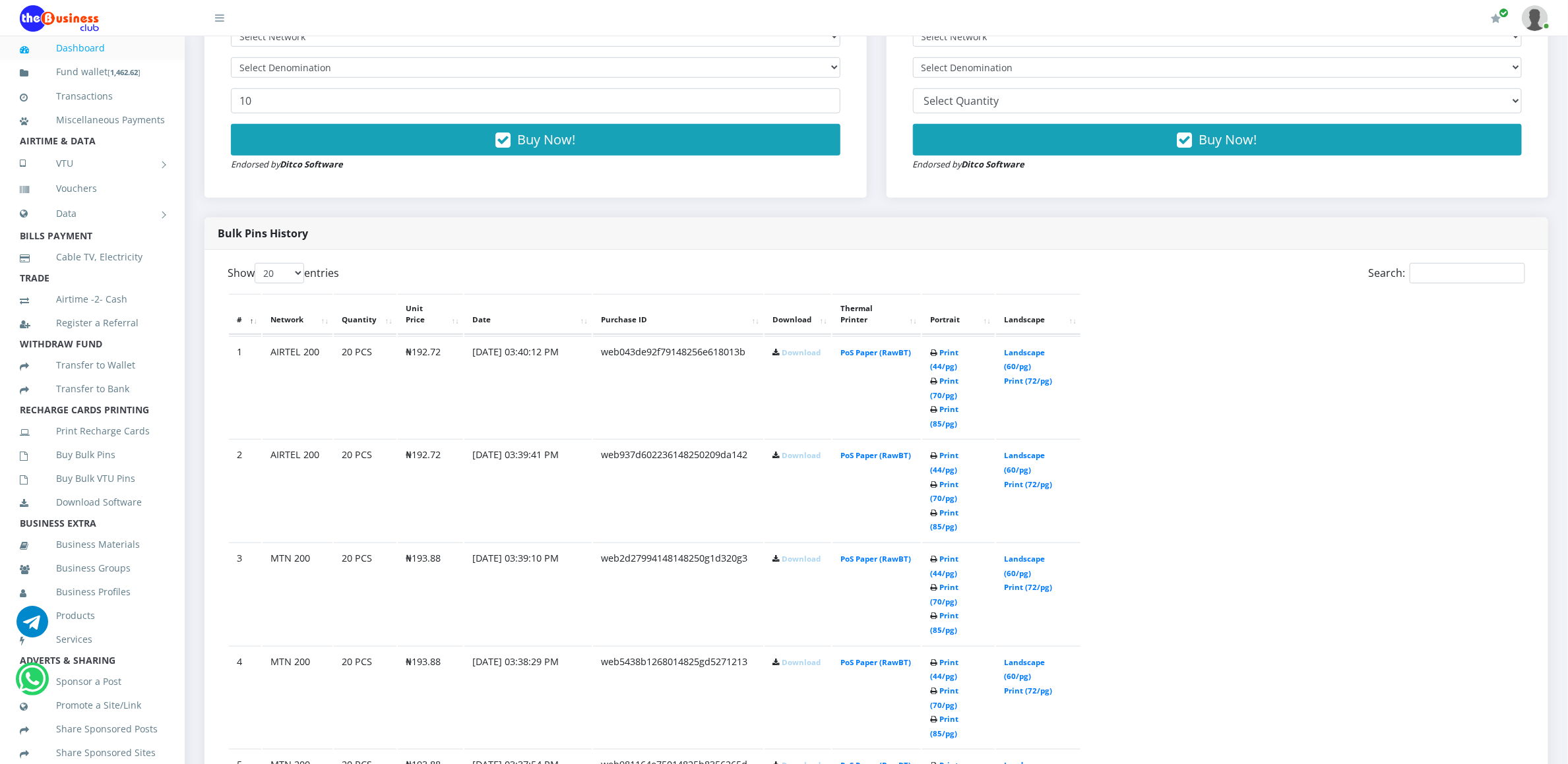
scroll to position [593, 0]
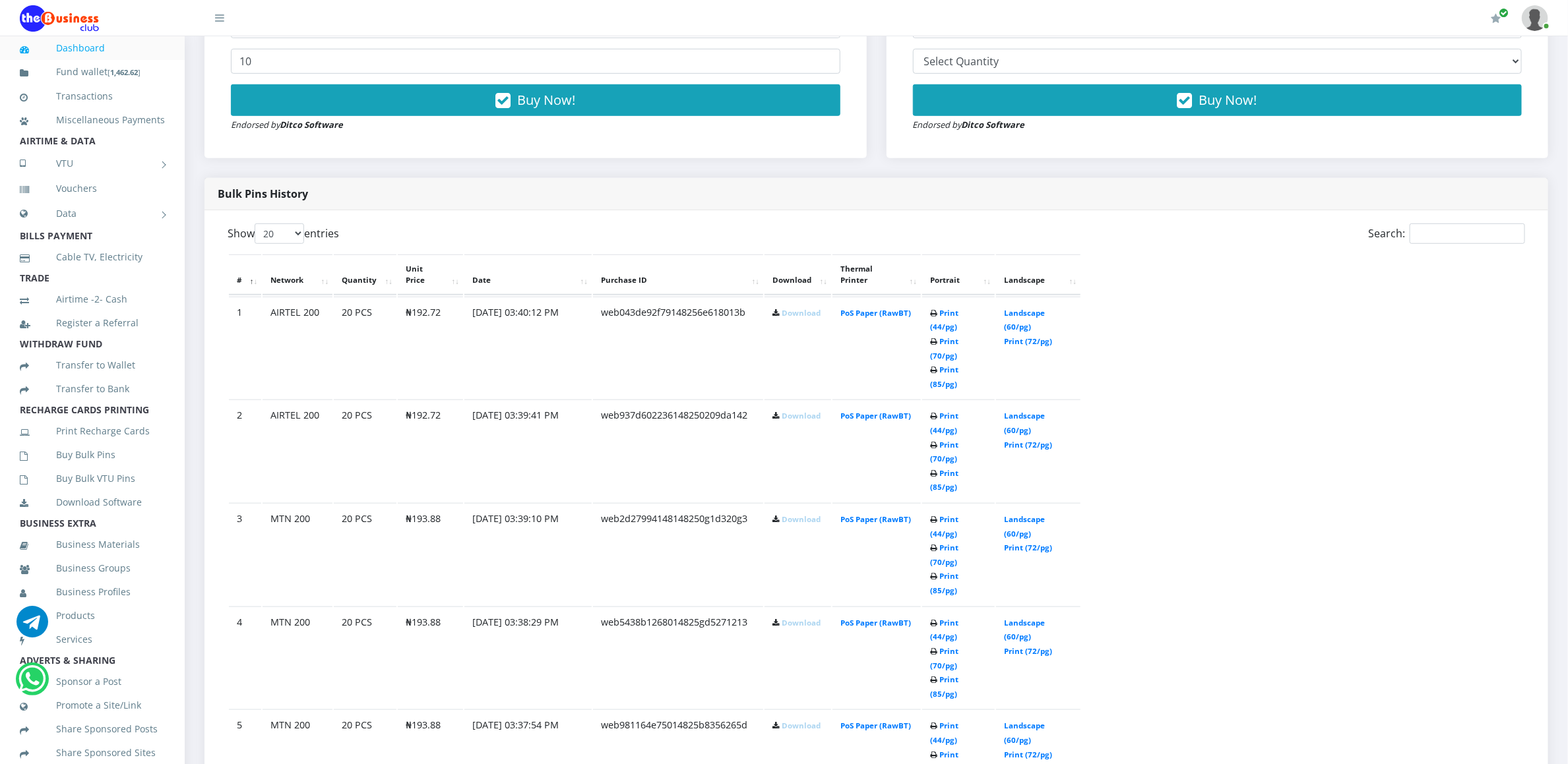
click at [786, 721] on link "Download" at bounding box center [801, 726] width 39 height 10
click at [788, 618] on link "Download" at bounding box center [801, 623] width 39 height 10
click at [782, 514] on link "Download" at bounding box center [801, 519] width 39 height 10
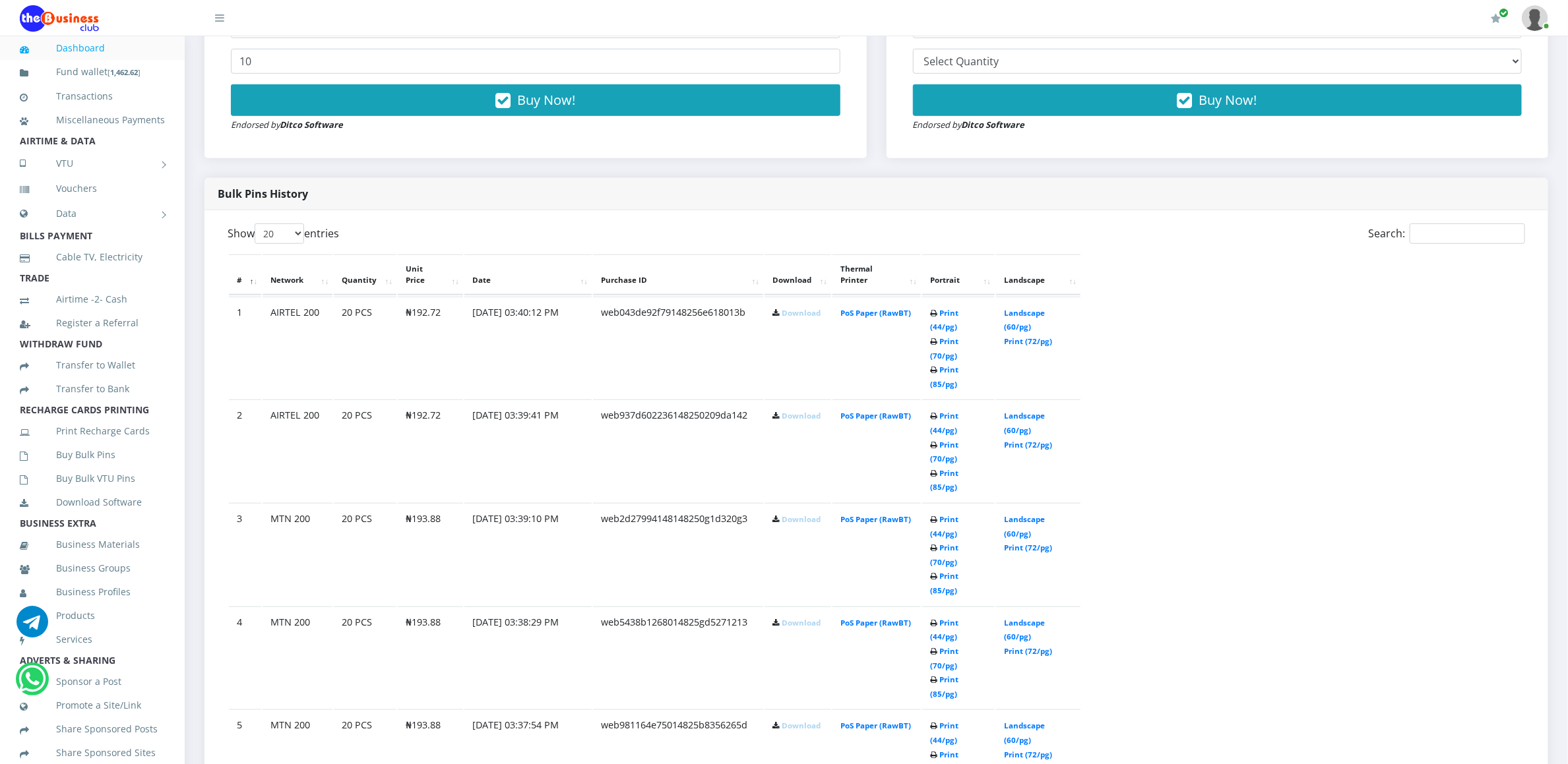
click at [782, 411] on link "Download" at bounding box center [801, 416] width 39 height 10
click at [782, 308] on link "Download" at bounding box center [801, 313] width 39 height 10
